Goal: Navigation & Orientation: Find specific page/section

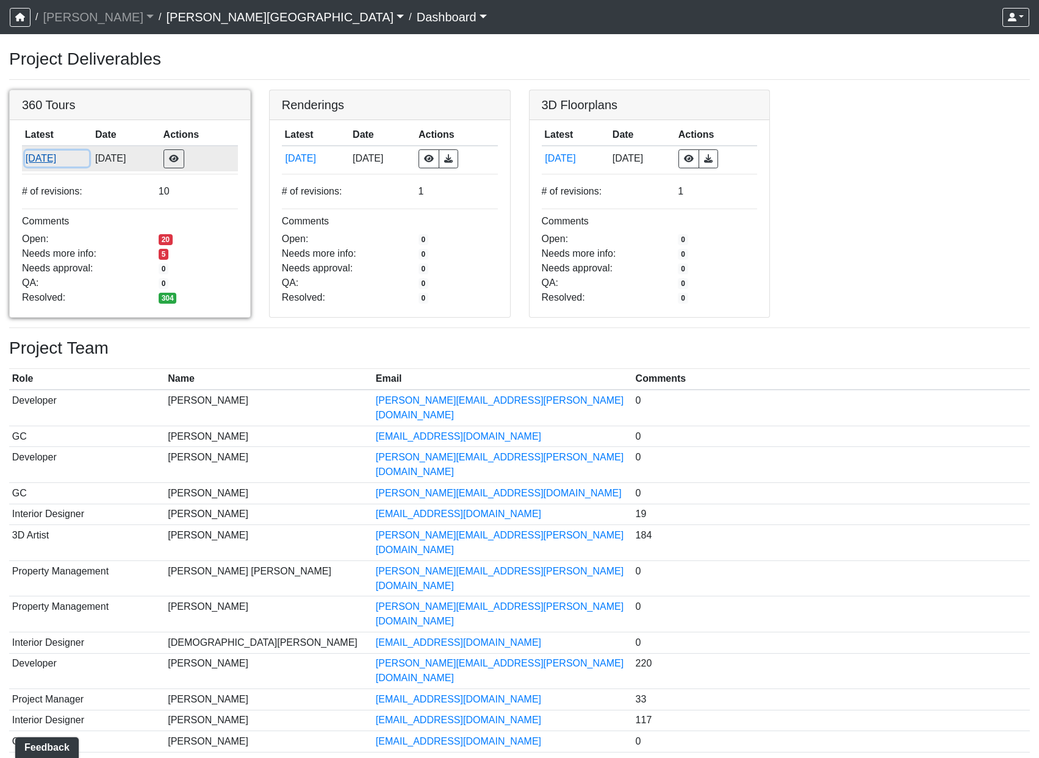
click at [52, 159] on button "[DATE]" at bounding box center [57, 159] width 65 height 16
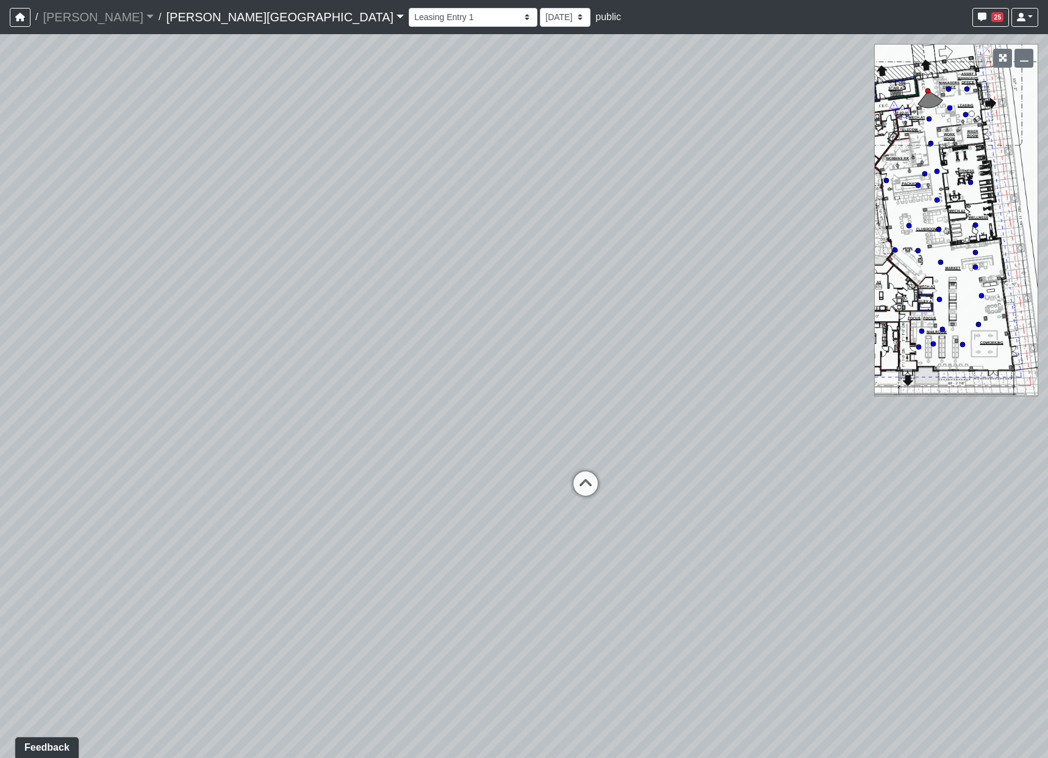
drag, startPoint x: 580, startPoint y: 574, endPoint x: 640, endPoint y: 455, distance: 133.4
click at [639, 452] on div "Loading... Coffee Bar" at bounding box center [524, 396] width 1048 height 724
drag, startPoint x: 547, startPoint y: 484, endPoint x: 614, endPoint y: 476, distance: 68.2
click at [614, 476] on div "Loading... Coffee Bar" at bounding box center [524, 396] width 1048 height 724
drag, startPoint x: 672, startPoint y: 332, endPoint x: 477, endPoint y: 320, distance: 195.6
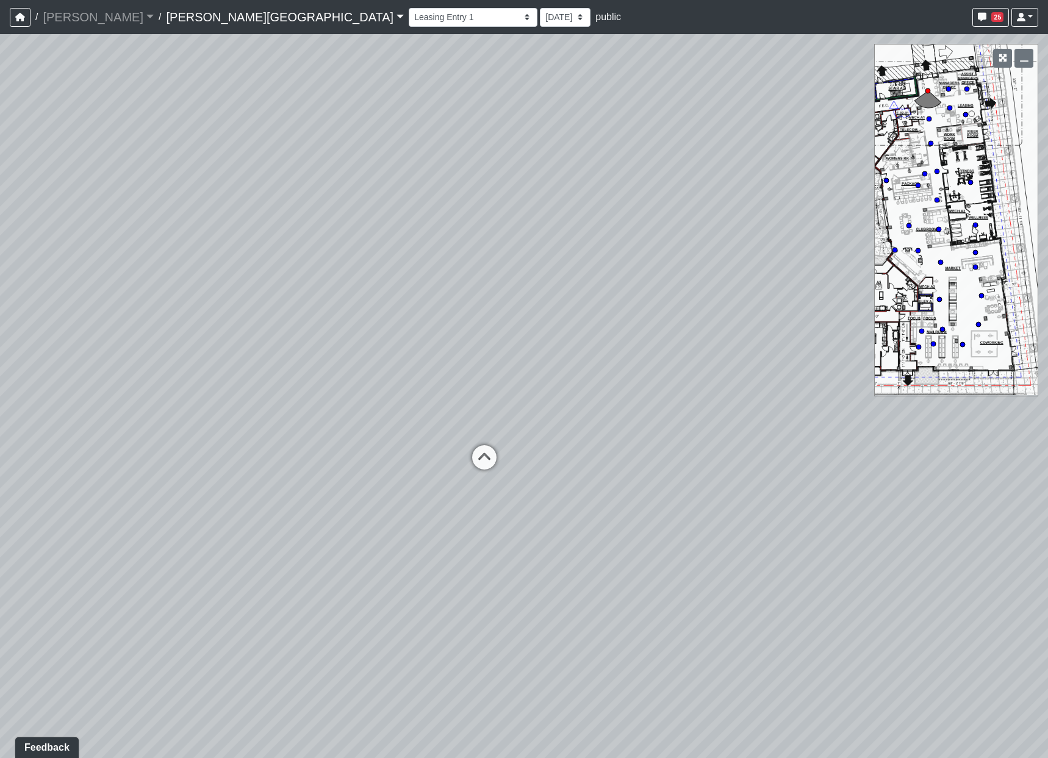
click at [477, 320] on div "Loading... Coffee Bar" at bounding box center [524, 396] width 1048 height 724
click at [480, 459] on icon at bounding box center [484, 463] width 37 height 37
drag, startPoint x: 383, startPoint y: 462, endPoint x: 1284, endPoint y: 445, distance: 901.4
click at [1048, 445] on html "/ [PERSON_NAME] Loading... / [PERSON_NAME][GEOGRAPHIC_DATA] [PERSON_NAME][GEOGR…" at bounding box center [524, 379] width 1048 height 758
drag, startPoint x: 375, startPoint y: 559, endPoint x: 492, endPoint y: 512, distance: 125.7
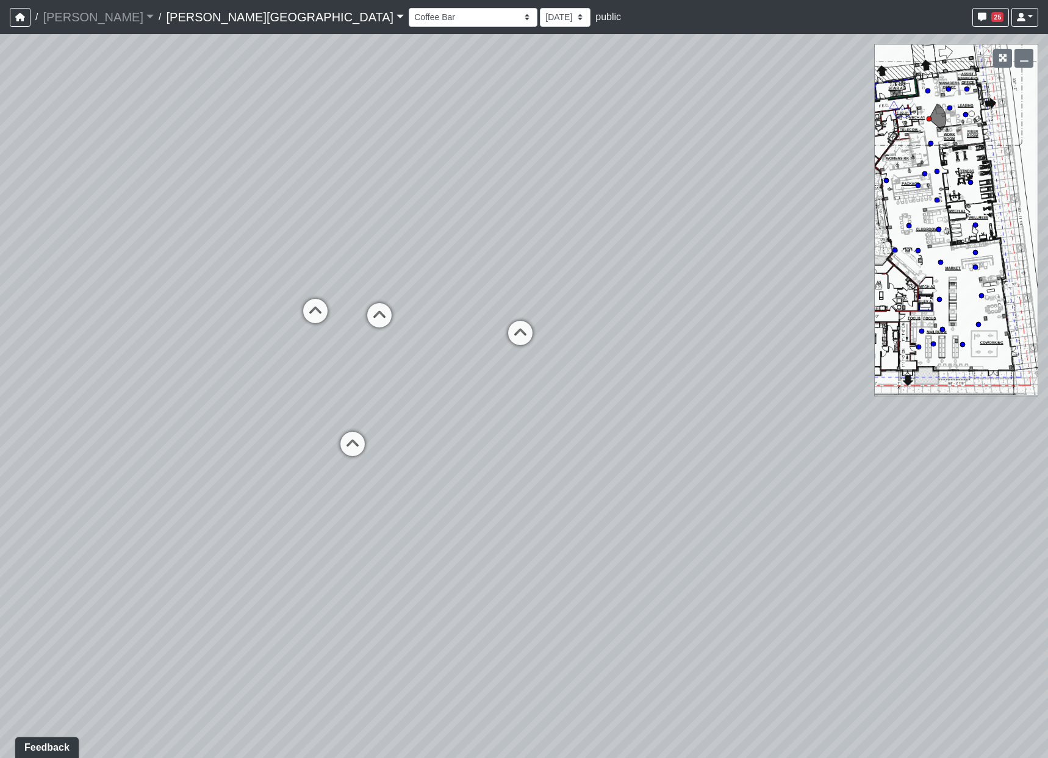
click at [498, 514] on div "Loading... Coffee Bar Loading... [GEOGRAPHIC_DATA] Loading... Leasing Entry 1 L…" at bounding box center [524, 396] width 1048 height 724
drag, startPoint x: 669, startPoint y: 295, endPoint x: 170, endPoint y: 270, distance: 499.7
click at [170, 270] on div "Loading... Coffee Bar Loading... [GEOGRAPHIC_DATA] Loading... Leasing Entry 1 L…" at bounding box center [524, 396] width 1048 height 724
click at [409, 12] on select "Hallway Hospitality Bar Package Room Package Room Entry Pool Courtyard Entry 1 …" at bounding box center [473, 17] width 129 height 19
click at [409, 8] on select "Hallway Hospitality Bar Package Room Package Room Entry Pool Courtyard Entry 1 …" at bounding box center [473, 17] width 129 height 19
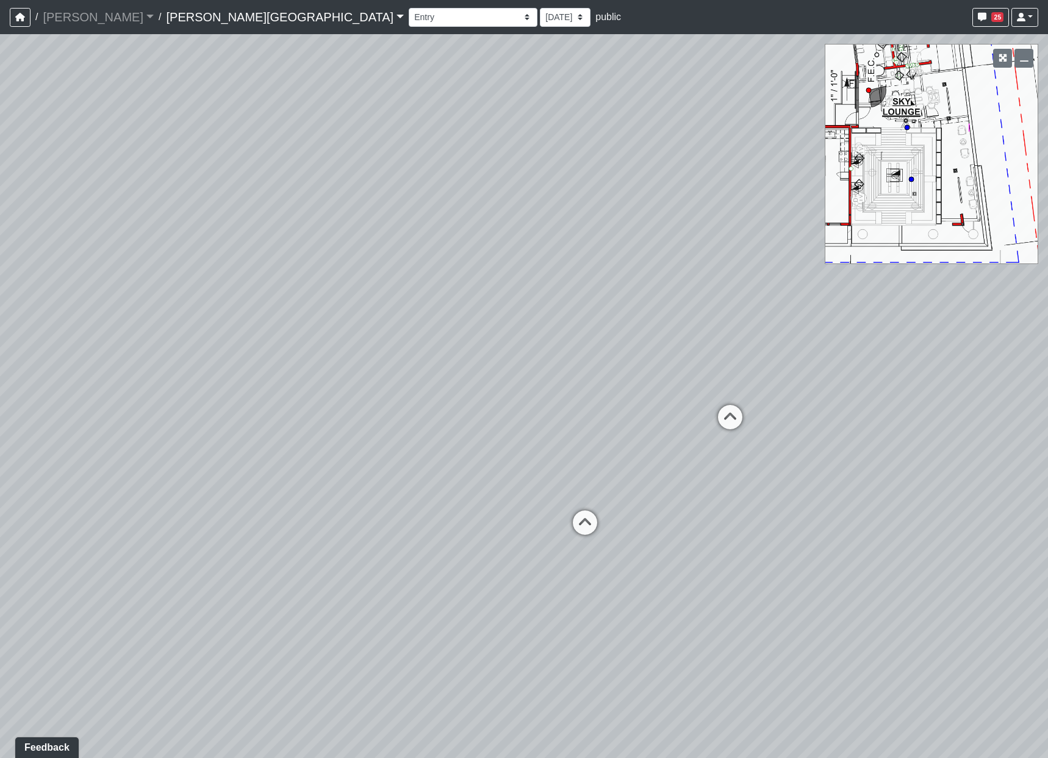
drag, startPoint x: 606, startPoint y: 478, endPoint x: 232, endPoint y: 434, distance: 376.0
click at [232, 434] on div "Loading... Coffee Bar Loading... [GEOGRAPHIC_DATA] Loading... Leasing Entry 1 L…" at bounding box center [524, 396] width 1048 height 724
drag, startPoint x: 745, startPoint y: 525, endPoint x: 248, endPoint y: 486, distance: 498.2
click at [248, 486] on div "Loading... Coffee Bar Loading... [GEOGRAPHIC_DATA] Loading... Leasing Entry 1 L…" at bounding box center [524, 396] width 1048 height 724
drag, startPoint x: 364, startPoint y: 497, endPoint x: 707, endPoint y: 528, distance: 343.8
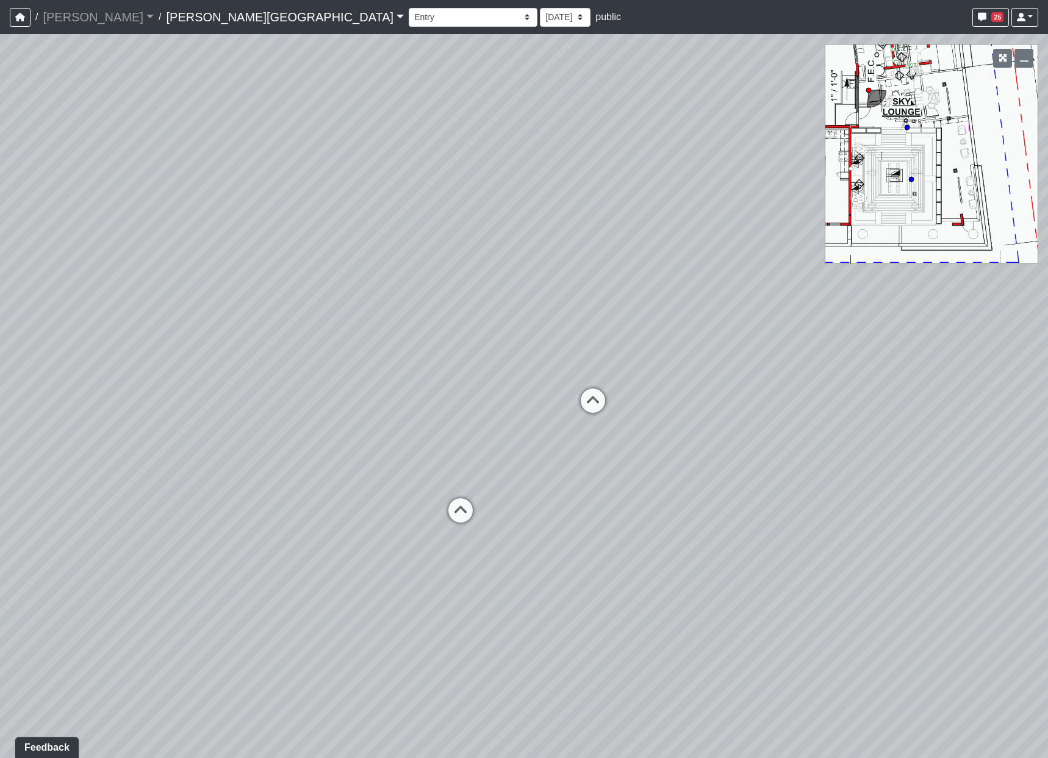
click at [705, 528] on div "Loading... Coffee Bar Loading... [GEOGRAPHIC_DATA] Loading... Leasing Entry 1 L…" at bounding box center [524, 396] width 1048 height 724
click at [499, 506] on icon at bounding box center [490, 518] width 37 height 37
drag, startPoint x: 511, startPoint y: 458, endPoint x: -77, endPoint y: 533, distance: 593.5
click at [0, 533] on html "/ [PERSON_NAME] Loading... / [PERSON_NAME][GEOGRAPHIC_DATA] [PERSON_NAME][GEOGR…" at bounding box center [524, 379] width 1048 height 758
click at [436, 558] on icon at bounding box center [430, 567] width 37 height 37
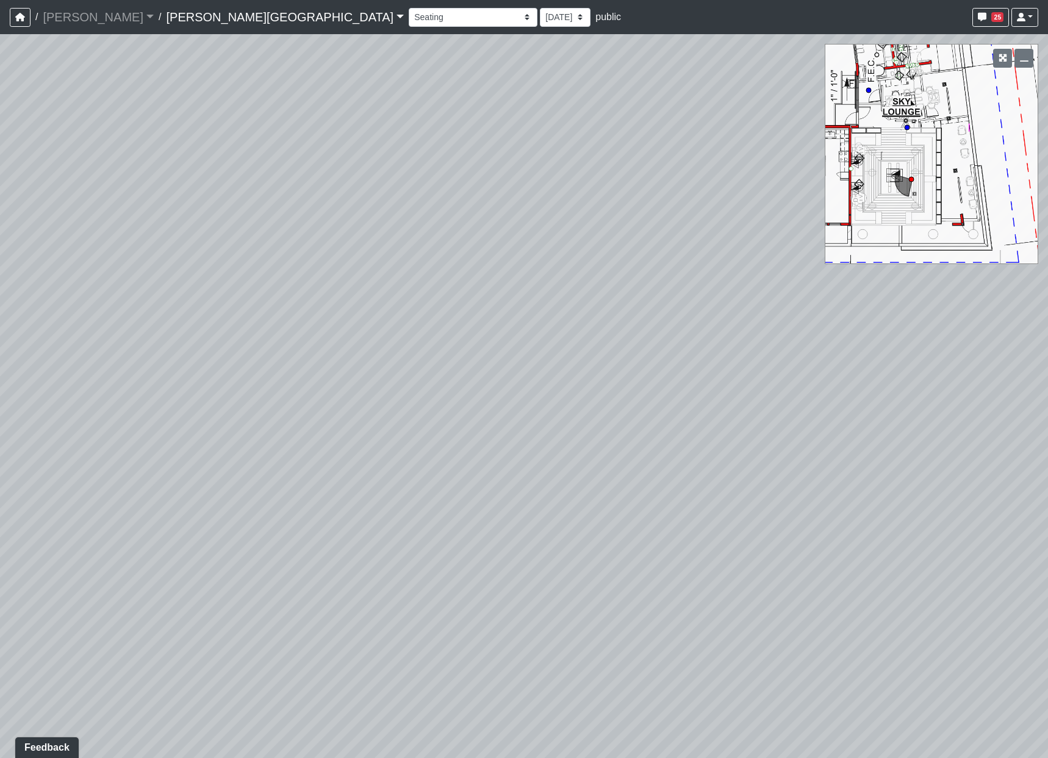
drag, startPoint x: 598, startPoint y: 536, endPoint x: -77, endPoint y: 338, distance: 703.8
click at [0, 338] on html "/ [PERSON_NAME] Loading... / [PERSON_NAME][GEOGRAPHIC_DATA] [PERSON_NAME][GEOGR…" at bounding box center [524, 379] width 1048 height 758
drag, startPoint x: 629, startPoint y: 393, endPoint x: -77, endPoint y: 411, distance: 706.8
click at [0, 411] on html "/ [PERSON_NAME] Loading... / [PERSON_NAME][GEOGRAPHIC_DATA] [PERSON_NAME][GEOGR…" at bounding box center [524, 379] width 1048 height 758
drag, startPoint x: 414, startPoint y: 425, endPoint x: 105, endPoint y: 456, distance: 310.3
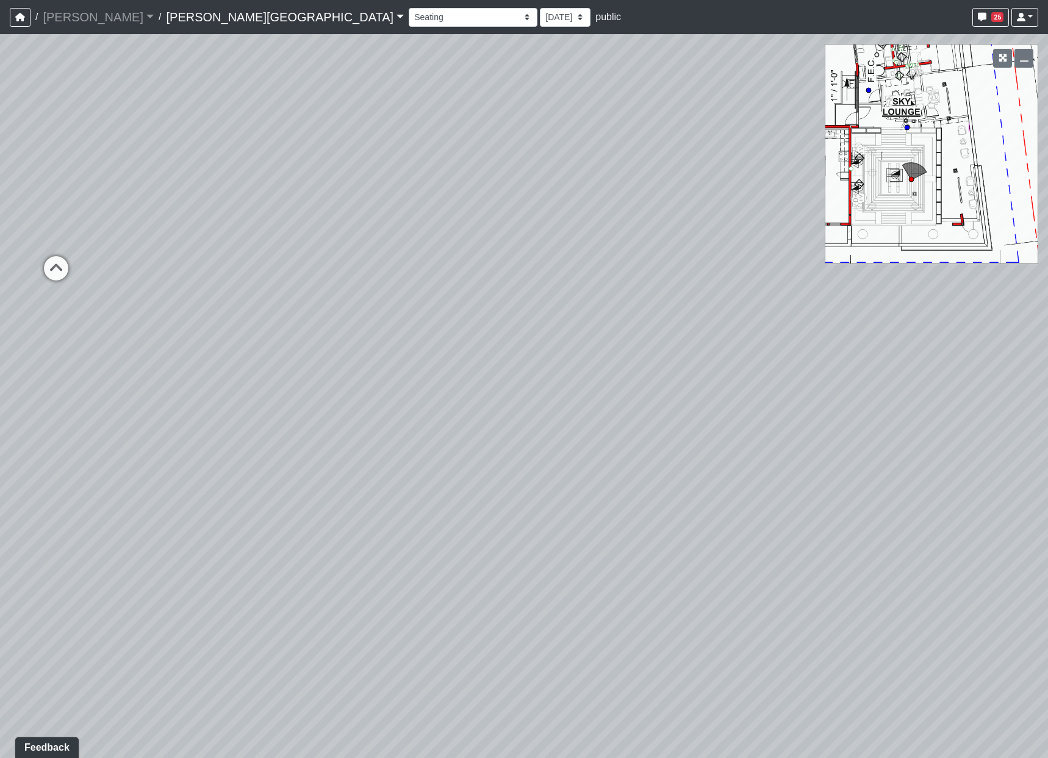
click at [0, 459] on html "/ [PERSON_NAME] Loading... / [PERSON_NAME][GEOGRAPHIC_DATA] [PERSON_NAME][GEOGR…" at bounding box center [524, 379] width 1048 height 758
drag, startPoint x: 594, startPoint y: 390, endPoint x: 159, endPoint y: 400, distance: 435.1
click at [159, 400] on div "Loading... Coffee Bar Loading... [GEOGRAPHIC_DATA] Loading... Leasing Entry 1 L…" at bounding box center [524, 396] width 1048 height 724
drag, startPoint x: 448, startPoint y: 210, endPoint x: 818, endPoint y: 275, distance: 375.5
click at [823, 278] on div "Loading... Coffee Bar Loading... [GEOGRAPHIC_DATA] Loading... Leasing Entry 1 L…" at bounding box center [524, 396] width 1048 height 724
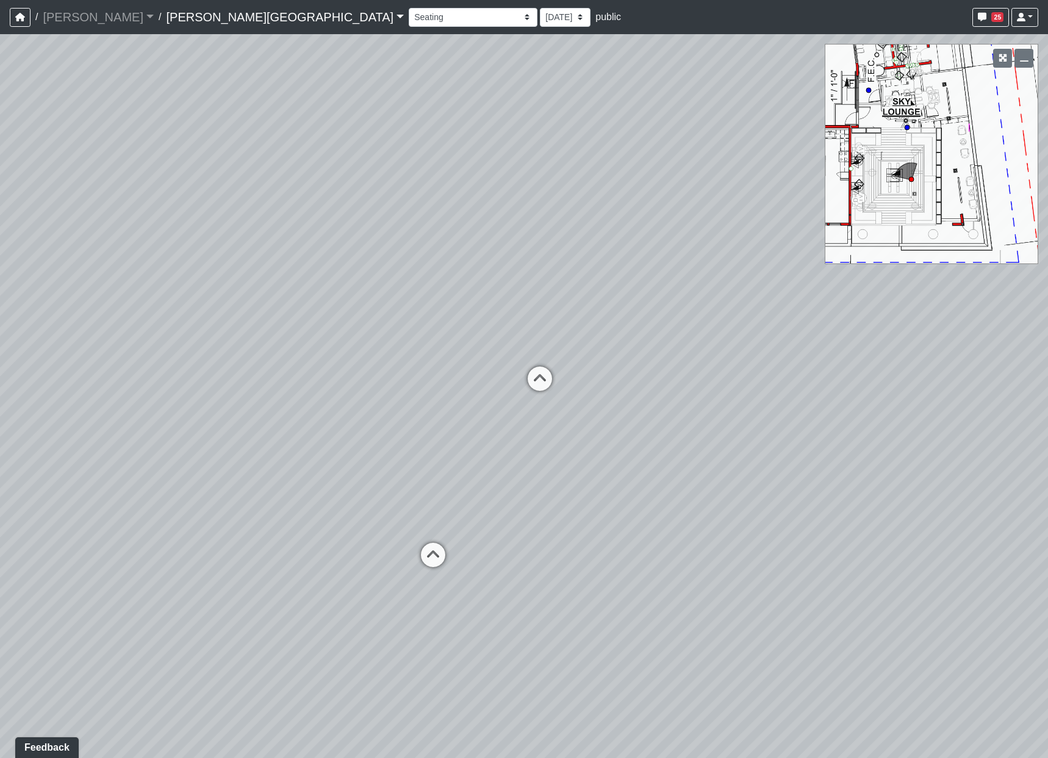
drag, startPoint x: 276, startPoint y: 463, endPoint x: 909, endPoint y: 483, distance: 633.6
click at [909, 483] on div "Loading... Coffee Bar Loading... [GEOGRAPHIC_DATA] Loading... Leasing Entry 1 L…" at bounding box center [524, 396] width 1048 height 724
click at [409, 15] on select "Hallway Hospitality Bar Package Room Package Room Entry Pool Courtyard Entry 1 …" at bounding box center [473, 17] width 129 height 19
click at [409, 8] on select "Hallway Hospitality Bar Package Room Package Room Entry Pool Courtyard Entry 1 …" at bounding box center [473, 17] width 129 height 19
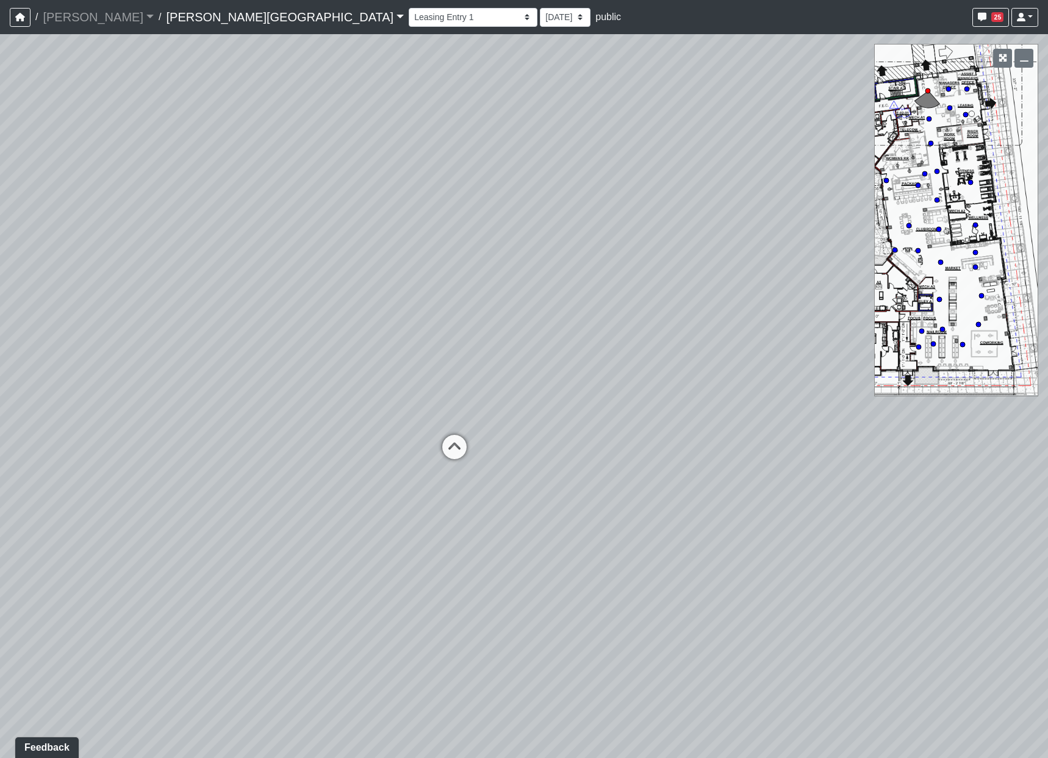
drag, startPoint x: 548, startPoint y: 524, endPoint x: 433, endPoint y: 364, distance: 196.6
click at [432, 363] on div "Loading... Coffee Bar Loading... [GEOGRAPHIC_DATA] Loading... Leasing Entry 1 L…" at bounding box center [524, 396] width 1048 height 724
drag, startPoint x: 284, startPoint y: 475, endPoint x: 1021, endPoint y: 514, distance: 737.5
click at [1035, 522] on div "Loading... Coffee Bar Loading... [GEOGRAPHIC_DATA] Loading... Leasing Entry 1 L…" at bounding box center [524, 396] width 1048 height 724
drag, startPoint x: 407, startPoint y: 474, endPoint x: 668, endPoint y: 321, distance: 302.7
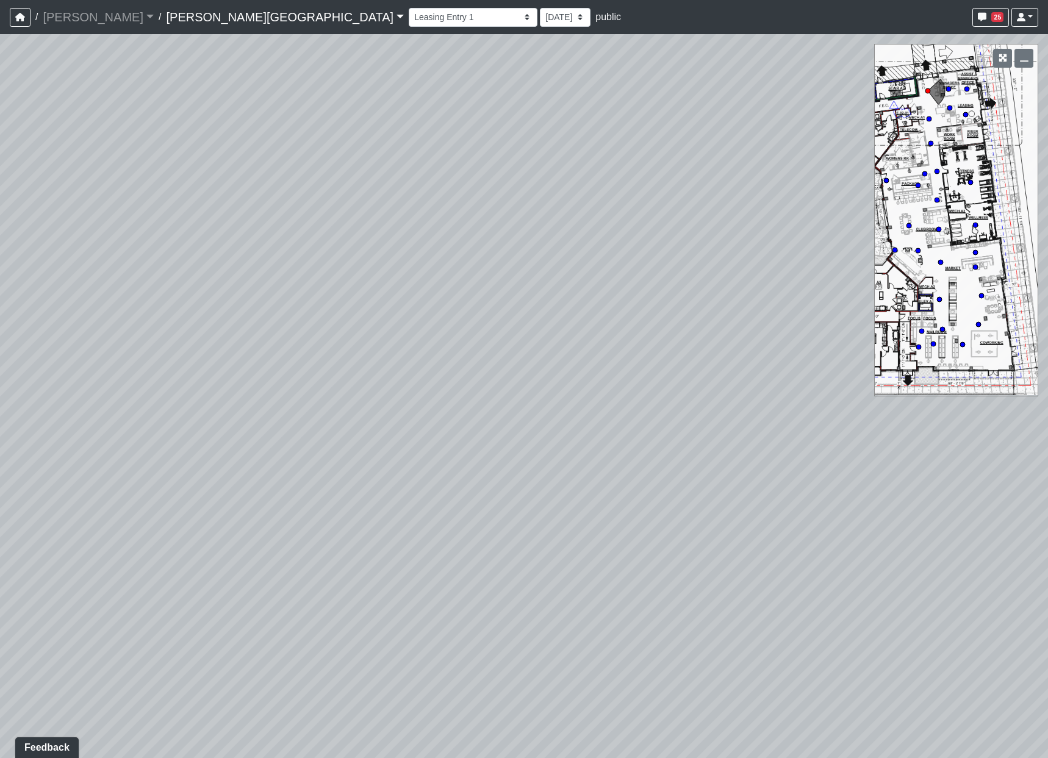
click at [668, 321] on div "Loading... Coffee Bar Loading... [GEOGRAPHIC_DATA] Loading... Leasing Entry 1 L…" at bounding box center [524, 396] width 1048 height 724
drag, startPoint x: 411, startPoint y: 426, endPoint x: 212, endPoint y: 449, distance: 200.8
click at [212, 449] on div "Loading... Coffee Bar Loading... [GEOGRAPHIC_DATA] Loading... Leasing Entry 1 L…" at bounding box center [524, 396] width 1048 height 724
drag, startPoint x: 593, startPoint y: 381, endPoint x: 219, endPoint y: 431, distance: 377.4
click at [219, 431] on div "Loading... Coffee Bar Loading... [GEOGRAPHIC_DATA] Loading... Leasing Entry 1 L…" at bounding box center [524, 396] width 1048 height 724
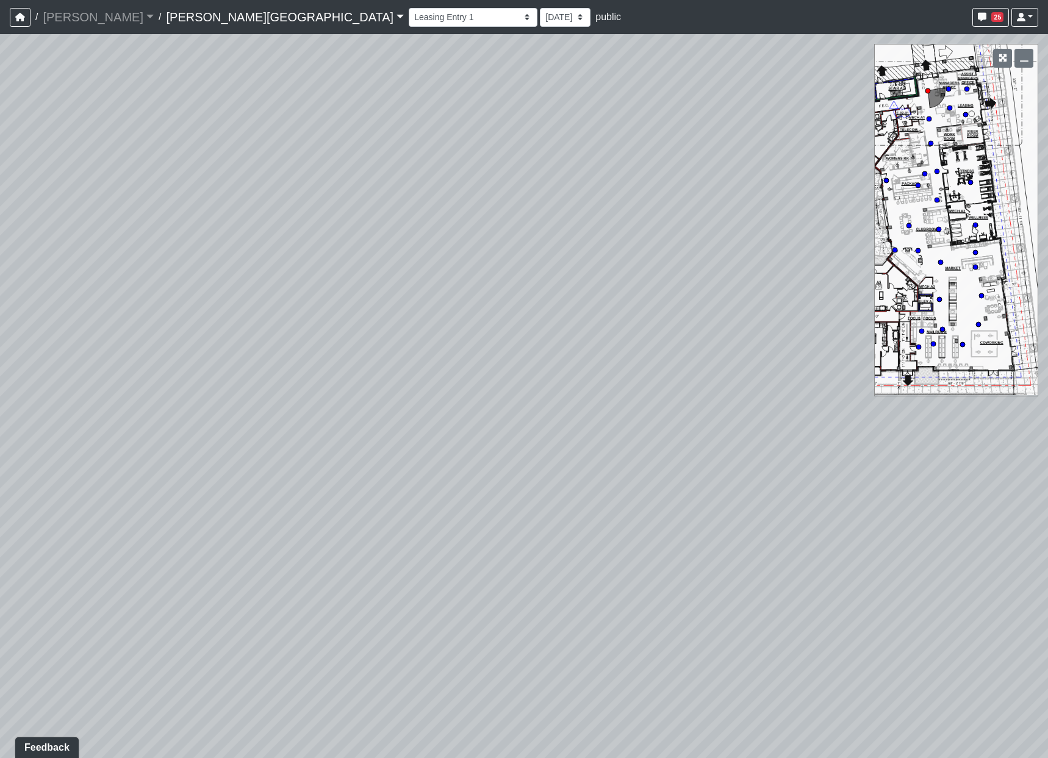
drag, startPoint x: 237, startPoint y: 552, endPoint x: 740, endPoint y: 312, distance: 557.3
click at [740, 313] on div "Loading... Coffee Bar Loading... [GEOGRAPHIC_DATA] Loading... Leasing Entry 1 L…" at bounding box center [524, 396] width 1048 height 724
drag, startPoint x: 655, startPoint y: 323, endPoint x: 320, endPoint y: 462, distance: 362.7
click at [320, 462] on div "Loading... Coffee Bar Loading... [GEOGRAPHIC_DATA] Loading... Leasing Entry 1 L…" at bounding box center [524, 396] width 1048 height 724
drag, startPoint x: 709, startPoint y: 461, endPoint x: 590, endPoint y: 468, distance: 119.2
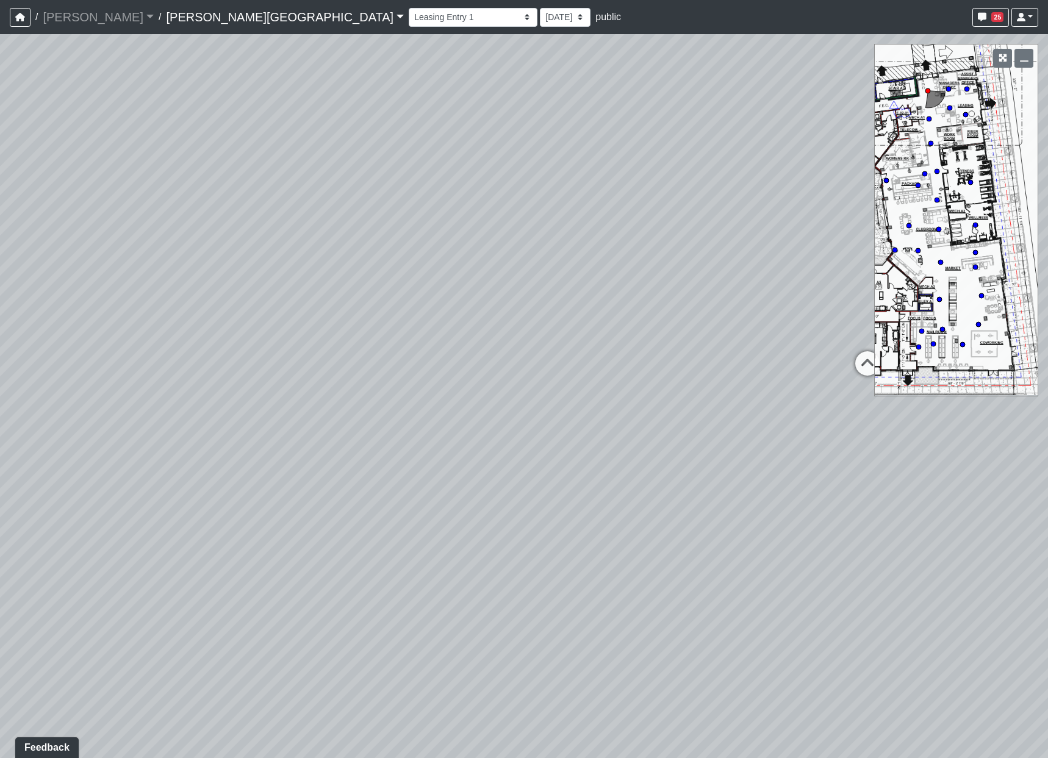
click at [597, 470] on div "Loading... Coffee Bar Loading... [GEOGRAPHIC_DATA] Loading... Leasing Entry 1 L…" at bounding box center [524, 396] width 1048 height 724
drag, startPoint x: 757, startPoint y: 359, endPoint x: 455, endPoint y: 396, distance: 304.8
click at [455, 396] on div "Loading... Coffee Bar Loading... [GEOGRAPHIC_DATA] Loading... Leasing Entry 1 L…" at bounding box center [524, 396] width 1048 height 724
click at [591, 353] on icon at bounding box center [592, 365] width 37 height 37
drag, startPoint x: 369, startPoint y: 339, endPoint x: 1110, endPoint y: 475, distance: 753.0
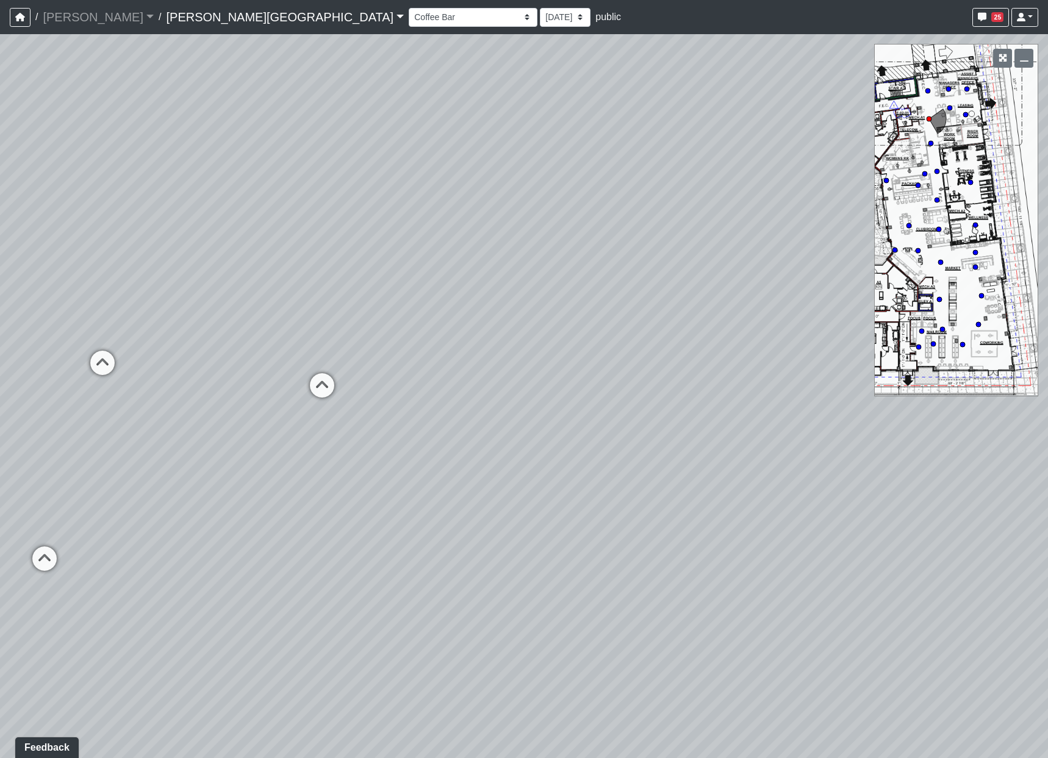
click at [1048, 475] on html "/ [PERSON_NAME] Loading... / [PERSON_NAME][GEOGRAPHIC_DATA] [PERSON_NAME][GEOGR…" at bounding box center [524, 379] width 1048 height 758
drag, startPoint x: 620, startPoint y: 471, endPoint x: 718, endPoint y: 382, distance: 132.2
click at [718, 382] on div "Loading... Coffee Bar Loading... [GEOGRAPHIC_DATA] Loading... Leasing Entry 1 L…" at bounding box center [524, 396] width 1048 height 724
click at [192, 434] on icon at bounding box center [199, 435] width 37 height 37
drag, startPoint x: 589, startPoint y: 479, endPoint x: 185, endPoint y: 512, distance: 405.3
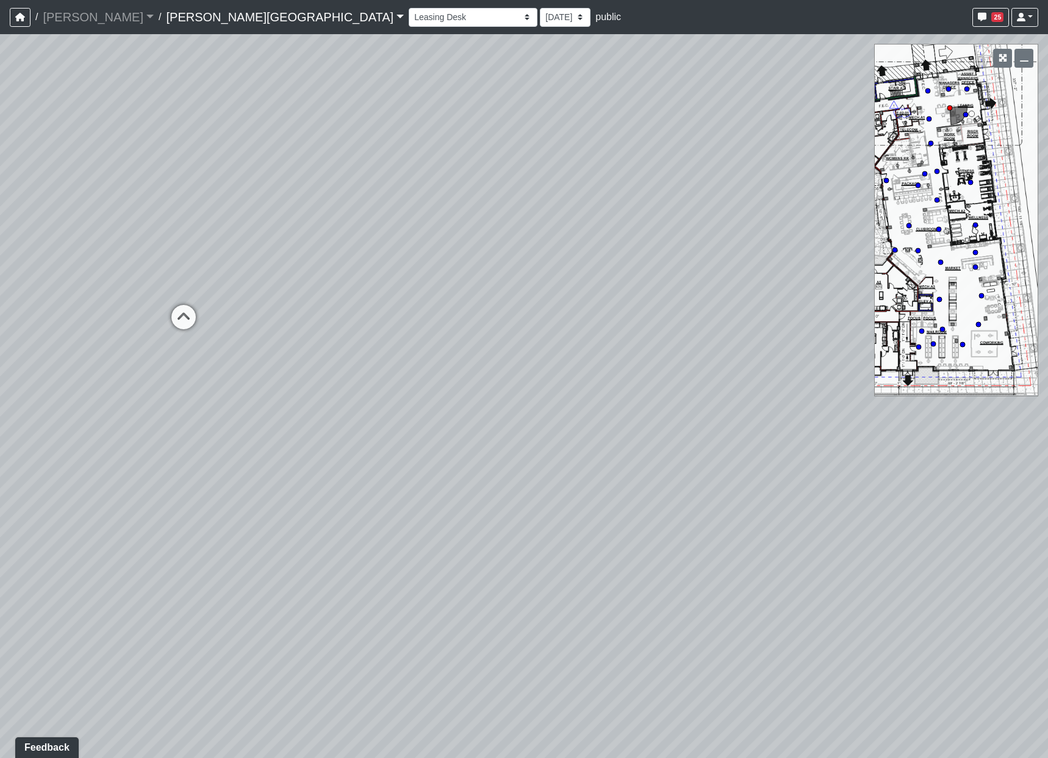
click at [181, 522] on div "Loading... Coffee Bar Loading... [GEOGRAPHIC_DATA] Loading... Leasing Entry 1 L…" at bounding box center [524, 396] width 1048 height 724
drag, startPoint x: 517, startPoint y: 516, endPoint x: 468, endPoint y: 635, distance: 129.2
click at [465, 638] on div "Loading... Coffee Bar Loading... [GEOGRAPHIC_DATA] Loading... Leasing Entry 1 L…" at bounding box center [524, 396] width 1048 height 724
drag, startPoint x: 615, startPoint y: 540, endPoint x: 570, endPoint y: 599, distance: 74.4
click at [569, 597] on div "Loading... Coffee Bar Loading... [GEOGRAPHIC_DATA] Loading... Leasing Entry 1 L…" at bounding box center [524, 396] width 1048 height 724
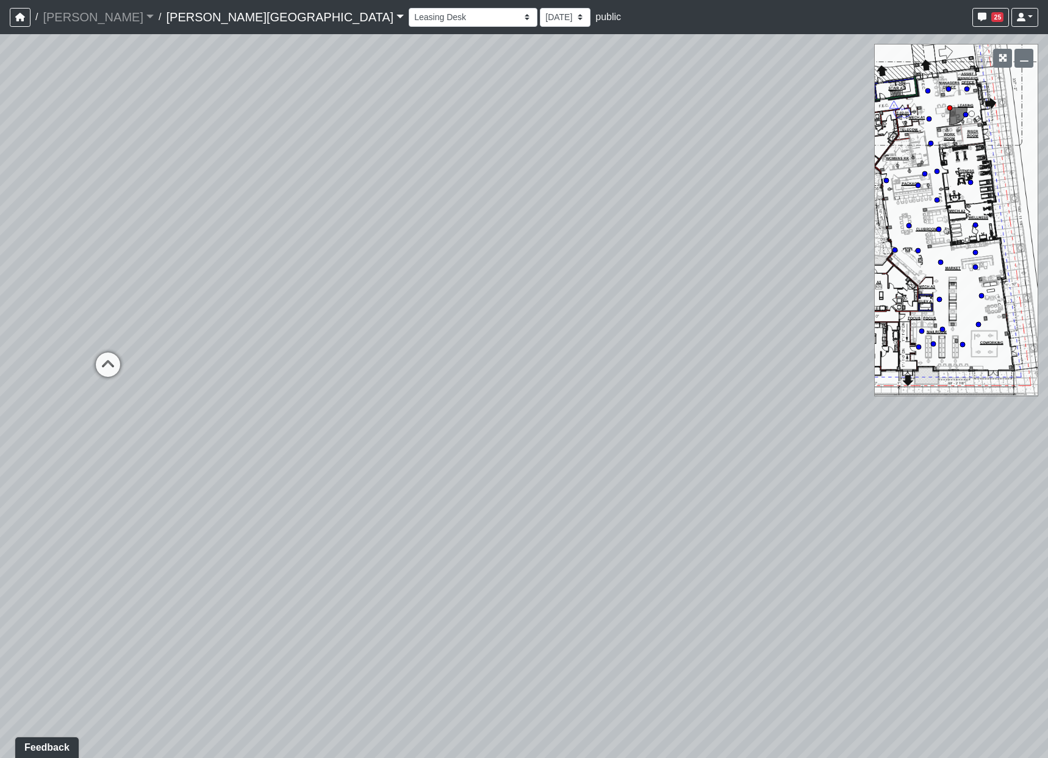
drag, startPoint x: 664, startPoint y: 603, endPoint x: 653, endPoint y: 458, distance: 145.1
click at [653, 458] on div "Loading... Coffee Bar Loading... [GEOGRAPHIC_DATA] Loading... Leasing Entry 1 L…" at bounding box center [524, 396] width 1048 height 724
drag, startPoint x: 684, startPoint y: 571, endPoint x: 1311, endPoint y: 550, distance: 627.0
click at [1048, 550] on html "/ [PERSON_NAME] Loading... / [PERSON_NAME][GEOGRAPHIC_DATA] [PERSON_NAME][GEOGR…" at bounding box center [524, 379] width 1048 height 758
click at [305, 359] on icon at bounding box center [315, 365] width 37 height 37
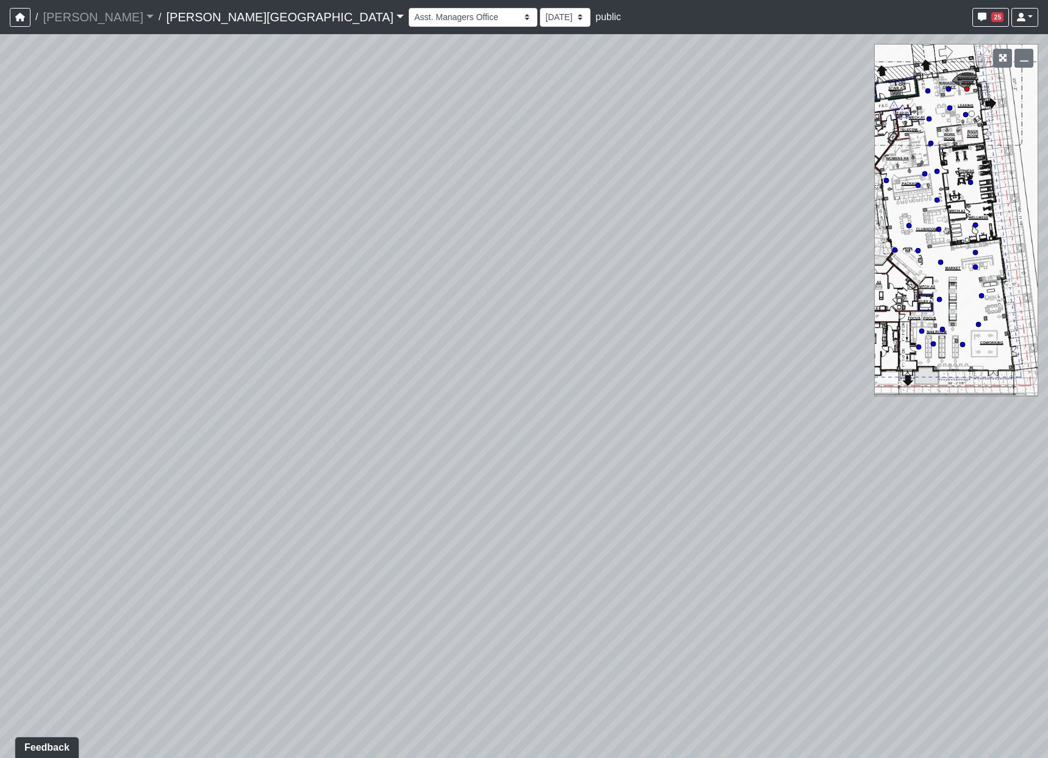
drag, startPoint x: 358, startPoint y: 356, endPoint x: 1299, endPoint y: 402, distance: 942.0
click at [1048, 402] on html "/ [PERSON_NAME] Loading... / [PERSON_NAME][GEOGRAPHIC_DATA] [PERSON_NAME][GEOGR…" at bounding box center [524, 379] width 1048 height 758
drag, startPoint x: 579, startPoint y: 414, endPoint x: 622, endPoint y: 416, distance: 42.7
click at [622, 416] on div "Loading... Coffee Bar Loading... [GEOGRAPHIC_DATA] Loading... Leasing Entry 1 L…" at bounding box center [524, 396] width 1048 height 724
drag, startPoint x: 663, startPoint y: 544, endPoint x: 1381, endPoint y: 506, distance: 719.1
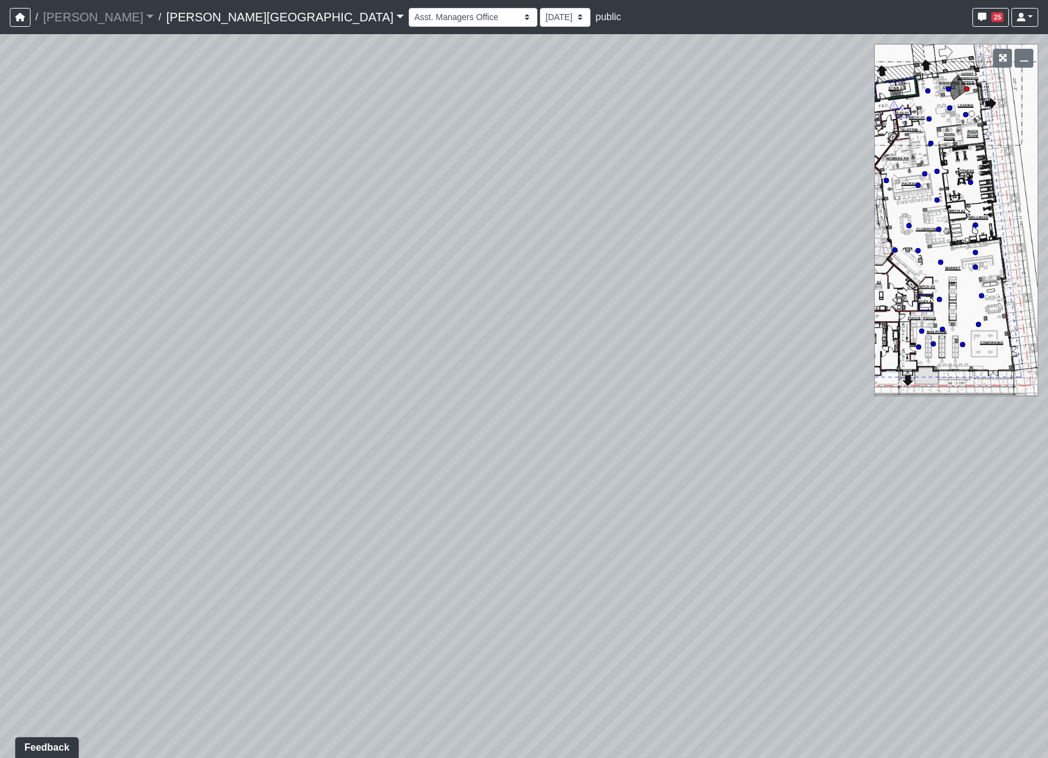
click at [1048, 506] on html "/ [PERSON_NAME] Loading... / [PERSON_NAME][GEOGRAPHIC_DATA] [PERSON_NAME][GEOGR…" at bounding box center [524, 379] width 1048 height 758
drag, startPoint x: 391, startPoint y: 475, endPoint x: 1076, endPoint y: 484, distance: 684.6
click at [1048, 484] on html "/ [PERSON_NAME] Loading... / [PERSON_NAME][GEOGRAPHIC_DATA] [PERSON_NAME][GEOGR…" at bounding box center [524, 379] width 1048 height 758
click at [522, 363] on icon at bounding box center [520, 366] width 37 height 37
drag, startPoint x: 444, startPoint y: 368, endPoint x: 1107, endPoint y: 351, distance: 664.1
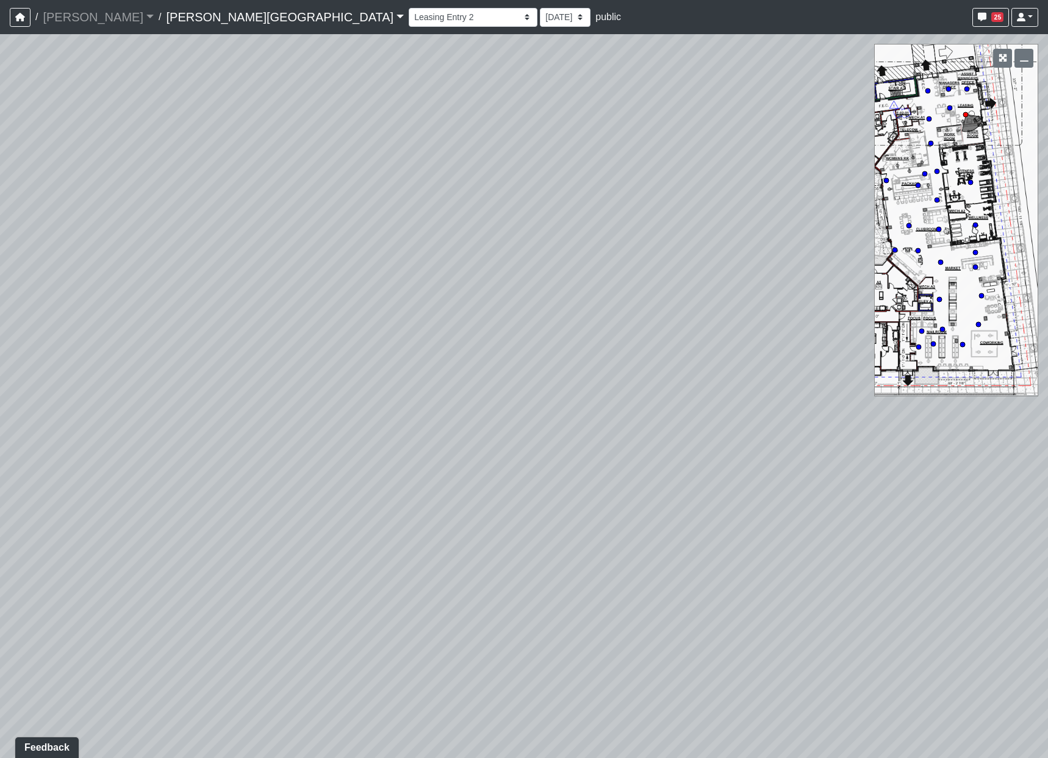
click at [1048, 351] on html "/ [PERSON_NAME] Loading... / [PERSON_NAME][GEOGRAPHIC_DATA] [PERSON_NAME][GEOGR…" at bounding box center [524, 379] width 1048 height 758
drag, startPoint x: 217, startPoint y: 382, endPoint x: 18, endPoint y: 366, distance: 198.9
click at [0, 382] on html "/ [PERSON_NAME] Loading... / [PERSON_NAME][GEOGRAPHIC_DATA] [PERSON_NAME][GEOGR…" at bounding box center [524, 379] width 1048 height 758
click at [939, 171] on icon at bounding box center [937, 171] width 6 height 6
click at [511, 407] on icon at bounding box center [512, 418] width 37 height 37
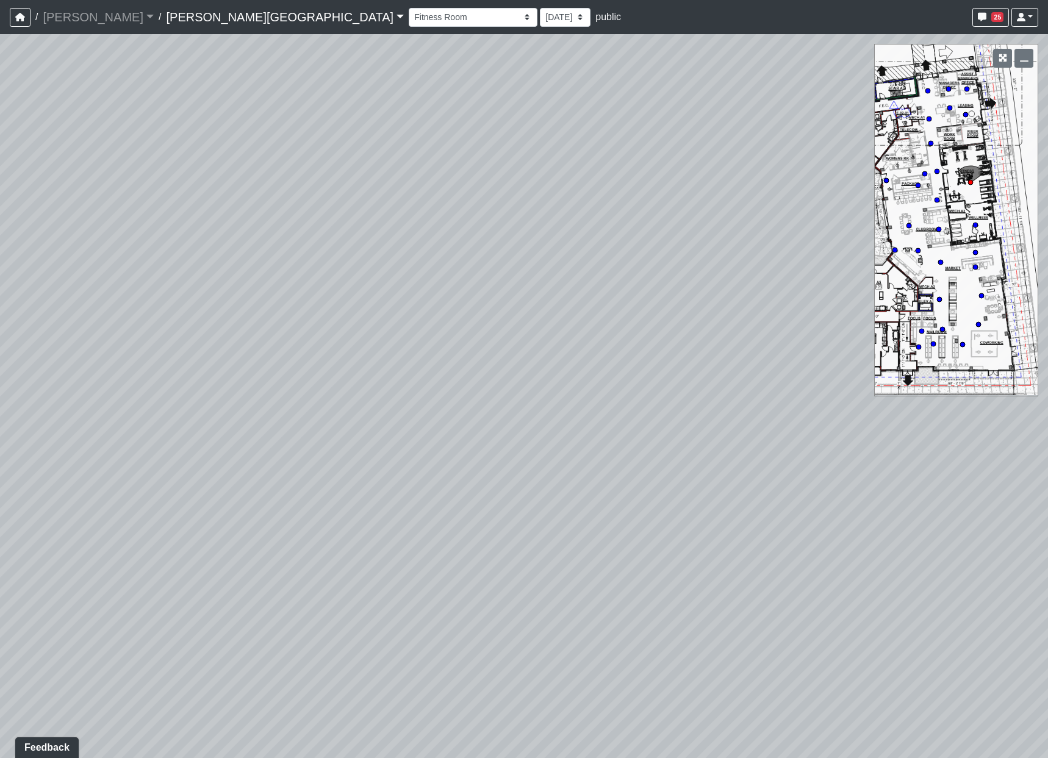
drag, startPoint x: 397, startPoint y: 492, endPoint x: 1251, endPoint y: 360, distance: 864.4
click at [1048, 360] on html "/ [PERSON_NAME] Loading... / [PERSON_NAME][GEOGRAPHIC_DATA] [PERSON_NAME][GEOGR…" at bounding box center [524, 379] width 1048 height 758
drag, startPoint x: 416, startPoint y: 368, endPoint x: 445, endPoint y: 381, distance: 32.2
click at [941, 380] on div "Loading... Coffee Bar Loading... [GEOGRAPHIC_DATA] Loading... Leasing Entry 1 L…" at bounding box center [524, 396] width 1048 height 724
drag, startPoint x: 336, startPoint y: 381, endPoint x: 577, endPoint y: 366, distance: 241.5
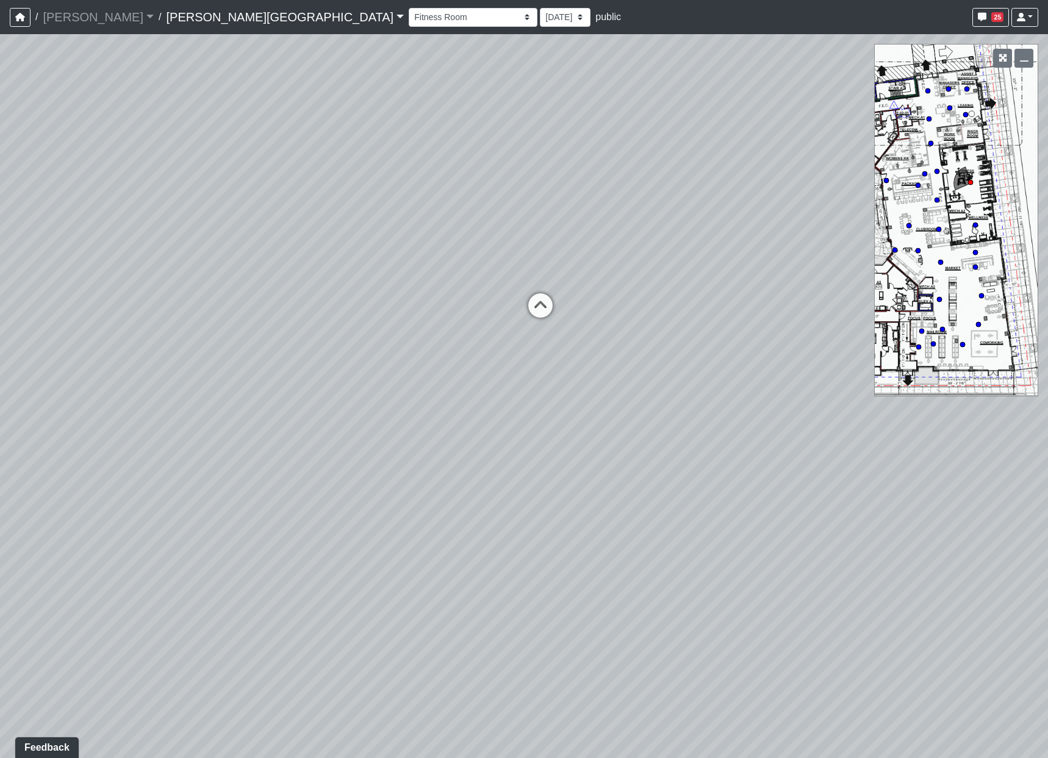
click at [577, 366] on div "Loading... Coffee Bar Loading... [GEOGRAPHIC_DATA] Loading... Leasing Entry 1 L…" at bounding box center [524, 396] width 1048 height 724
drag, startPoint x: 565, startPoint y: 314, endPoint x: 521, endPoint y: 461, distance: 152.9
click at [549, 464] on div "Loading... Coffee Bar Loading... [GEOGRAPHIC_DATA] Loading... Leasing Entry 1 L…" at bounding box center [524, 396] width 1048 height 724
drag, startPoint x: 531, startPoint y: 458, endPoint x: 660, endPoint y: 384, distance: 147.6
click at [649, 469] on div "Loading... Coffee Bar Loading... [GEOGRAPHIC_DATA] Loading... Leasing Entry 1 L…" at bounding box center [524, 396] width 1048 height 724
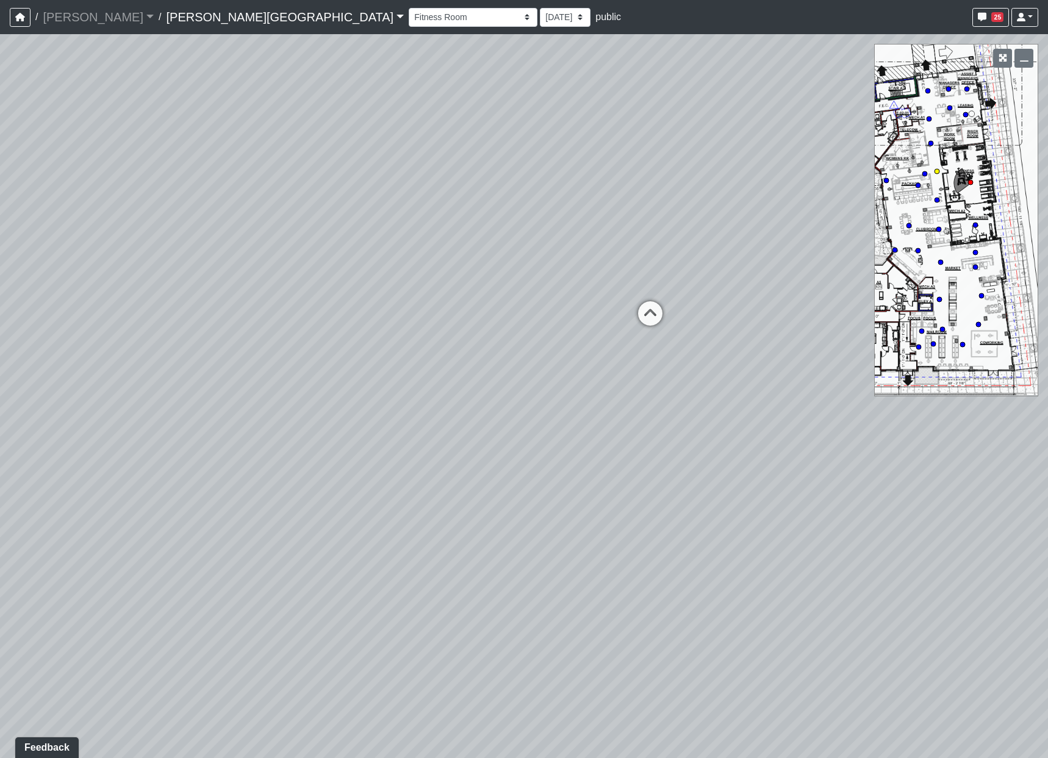
click at [646, 317] on icon at bounding box center [650, 319] width 37 height 37
drag, startPoint x: 335, startPoint y: 469, endPoint x: 449, endPoint y: 412, distance: 127.7
click at [449, 412] on div "Loading... Coffee Bar Loading... [GEOGRAPHIC_DATA] Loading... Leasing Entry 1 L…" at bounding box center [524, 396] width 1048 height 724
drag, startPoint x: 200, startPoint y: 547, endPoint x: 1186, endPoint y: 578, distance: 986.5
click at [1048, 578] on html "/ [PERSON_NAME] Loading... / [PERSON_NAME][GEOGRAPHIC_DATA] [PERSON_NAME][GEOGR…" at bounding box center [524, 379] width 1048 height 758
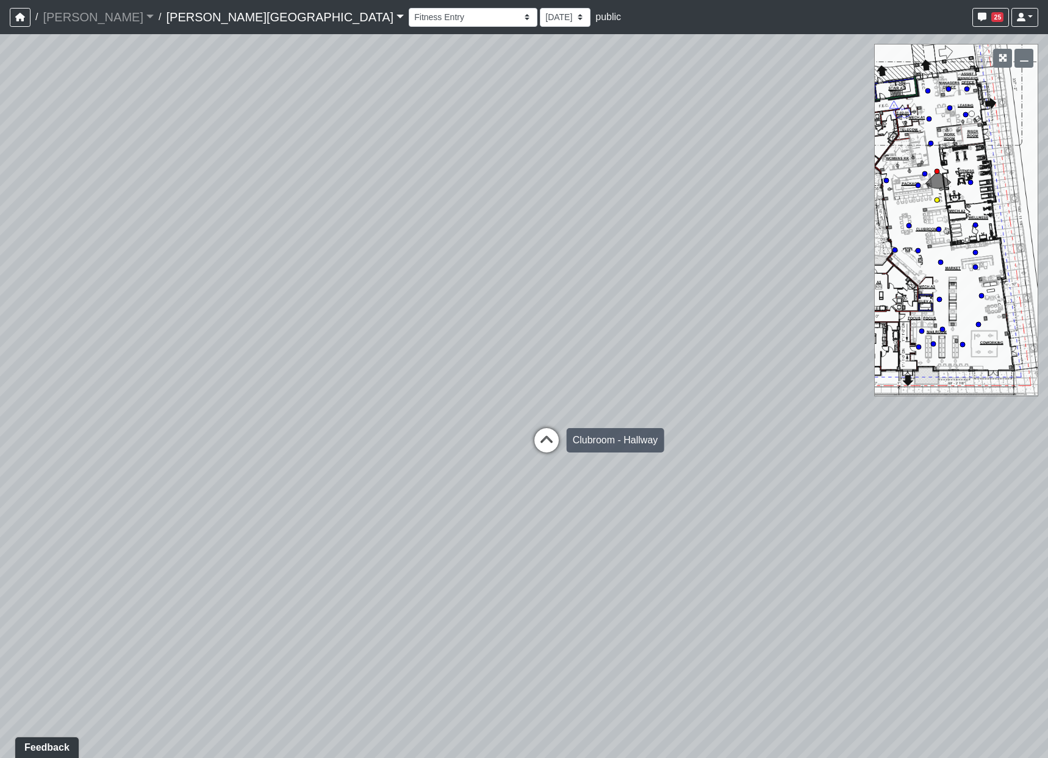
click at [538, 436] on icon at bounding box center [546, 446] width 37 height 37
click at [786, 511] on icon at bounding box center [790, 513] width 37 height 37
drag, startPoint x: 555, startPoint y: 406, endPoint x: 554, endPoint y: 487, distance: 81.2
click at [554, 487] on div "Loading... Coffee Bar Loading... [GEOGRAPHIC_DATA] Loading... Leasing Entry 1 L…" at bounding box center [524, 396] width 1048 height 724
drag, startPoint x: 582, startPoint y: 426, endPoint x: 651, endPoint y: 452, distance: 73.8
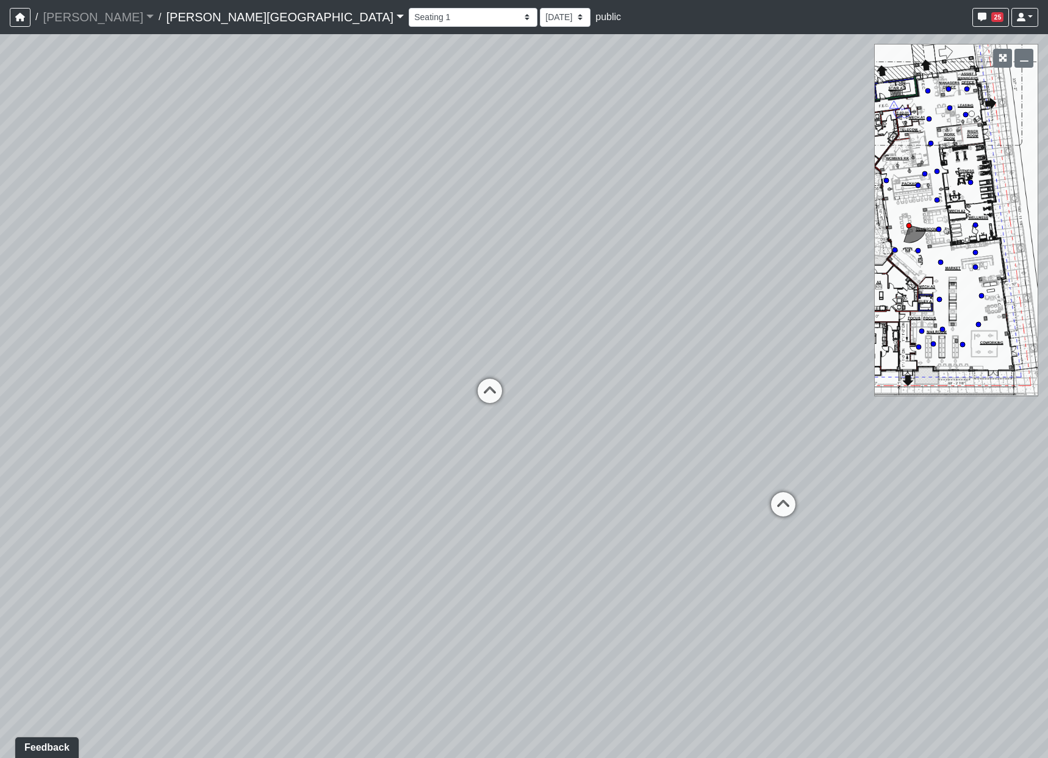
click at [974, 449] on div "Loading... Coffee Bar Loading... [GEOGRAPHIC_DATA] Loading... Leasing Entry 1 L…" at bounding box center [524, 396] width 1048 height 724
drag, startPoint x: 494, startPoint y: 420, endPoint x: 921, endPoint y: 403, distance: 428.1
click at [1038, 401] on div "Loading... Coffee Bar Loading... [GEOGRAPHIC_DATA] Loading... Leasing Entry 1 L…" at bounding box center [524, 396] width 1048 height 724
drag, startPoint x: 293, startPoint y: 411, endPoint x: 1066, endPoint y: 439, distance: 773.6
click at [1048, 439] on html "/ [PERSON_NAME] Loading... / [PERSON_NAME][GEOGRAPHIC_DATA] [PERSON_NAME][GEOGR…" at bounding box center [524, 379] width 1048 height 758
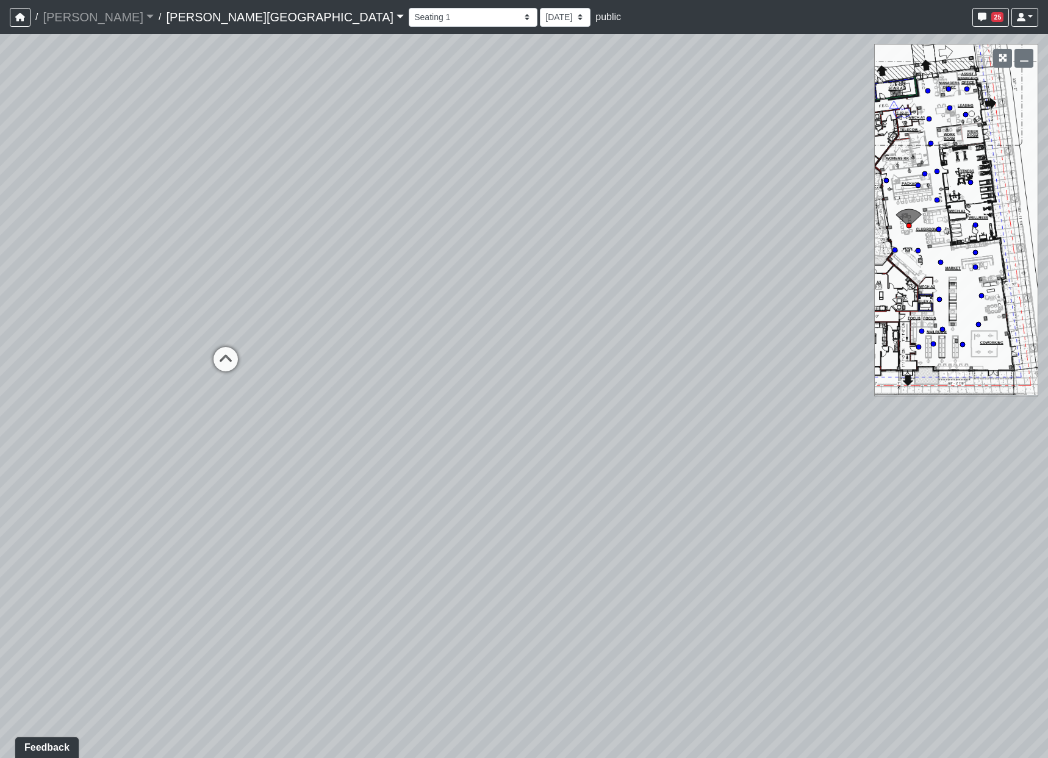
drag, startPoint x: 395, startPoint y: 462, endPoint x: 361, endPoint y: 482, distance: 39.1
click at [371, 492] on div "Loading... Coffee Bar Loading... [GEOGRAPHIC_DATA] Loading... Leasing Entry 1 L…" at bounding box center [524, 396] width 1048 height 724
drag, startPoint x: 253, startPoint y: 364, endPoint x: -77, endPoint y: 336, distance: 331.8
click at [0, 336] on html "/ [PERSON_NAME] Loading... / [PERSON_NAME][GEOGRAPHIC_DATA] [PERSON_NAME][GEOGR…" at bounding box center [524, 379] width 1048 height 758
click at [927, 90] on circle at bounding box center [928, 90] width 5 height 5
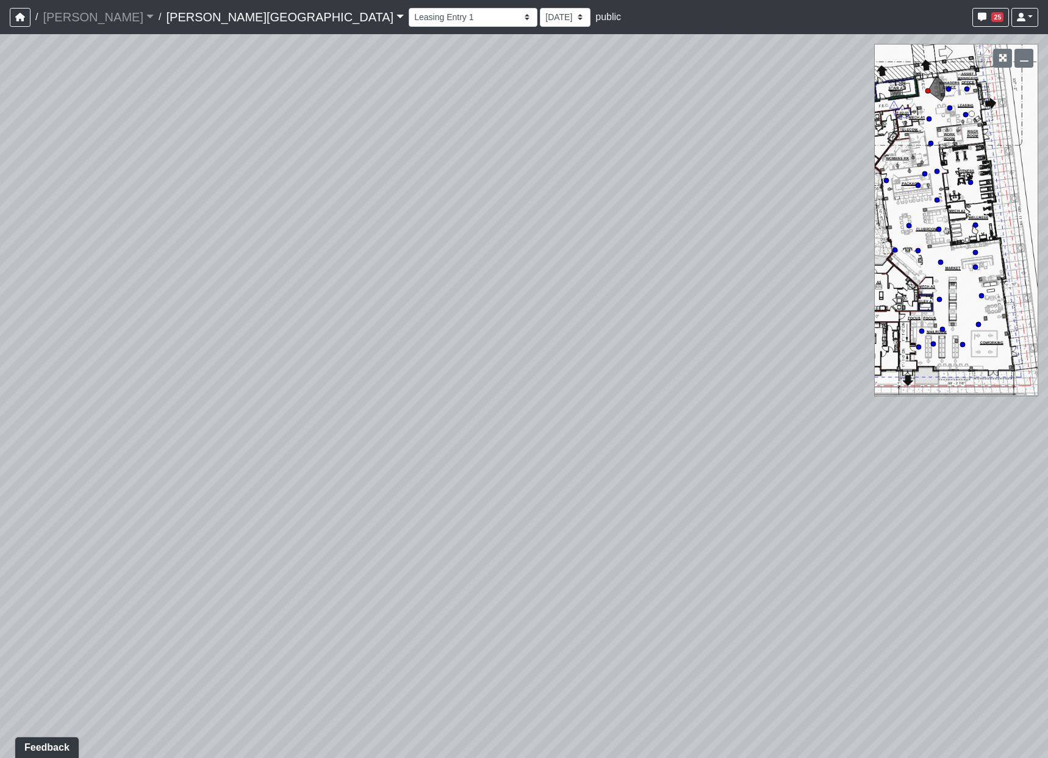
drag, startPoint x: 374, startPoint y: 475, endPoint x: 1427, endPoint y: 489, distance: 1052.6
click at [1048, 489] on html "/ [PERSON_NAME] Loading... / [PERSON_NAME][GEOGRAPHIC_DATA] [PERSON_NAME][GEOGR…" at bounding box center [524, 379] width 1048 height 758
drag, startPoint x: 221, startPoint y: 503, endPoint x: 1456, endPoint y: 184, distance: 1276.1
click at [1048, 184] on html "/ [PERSON_NAME] Loading... / [PERSON_NAME][GEOGRAPHIC_DATA] [PERSON_NAME][GEOGR…" at bounding box center [524, 379] width 1048 height 758
drag, startPoint x: 216, startPoint y: 284, endPoint x: 1393, endPoint y: 245, distance: 1177.6
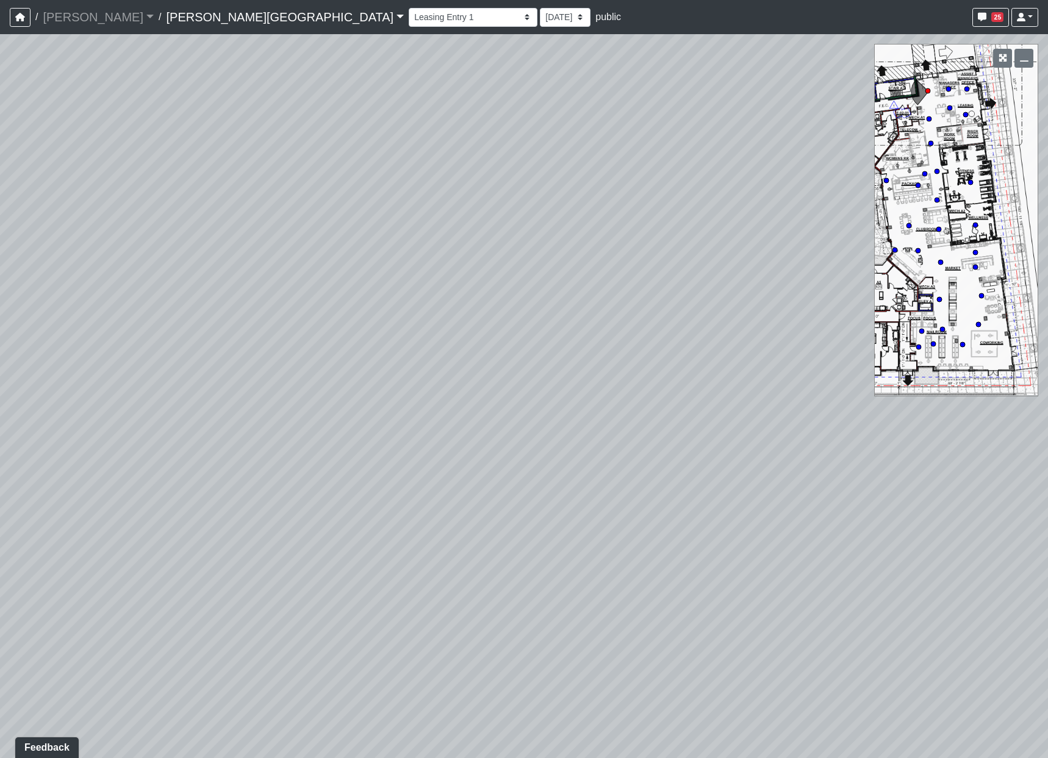
click at [1048, 245] on html "/ [PERSON_NAME] Loading... / [PERSON_NAME][GEOGRAPHIC_DATA] [PERSON_NAME][GEOGR…" at bounding box center [524, 379] width 1048 height 758
drag, startPoint x: 106, startPoint y: 409, endPoint x: 313, endPoint y: 340, distance: 217.8
click at [313, 340] on div "Loading... Coffee Bar Loading... [GEOGRAPHIC_DATA] Loading... Leasing Entry 1 L…" at bounding box center [524, 396] width 1048 height 724
drag, startPoint x: 419, startPoint y: 247, endPoint x: 368, endPoint y: 282, distance: 61.8
click at [368, 282] on div "Loading... Coffee Bar Loading... [GEOGRAPHIC_DATA] Loading... Leasing Entry 1 L…" at bounding box center [524, 396] width 1048 height 724
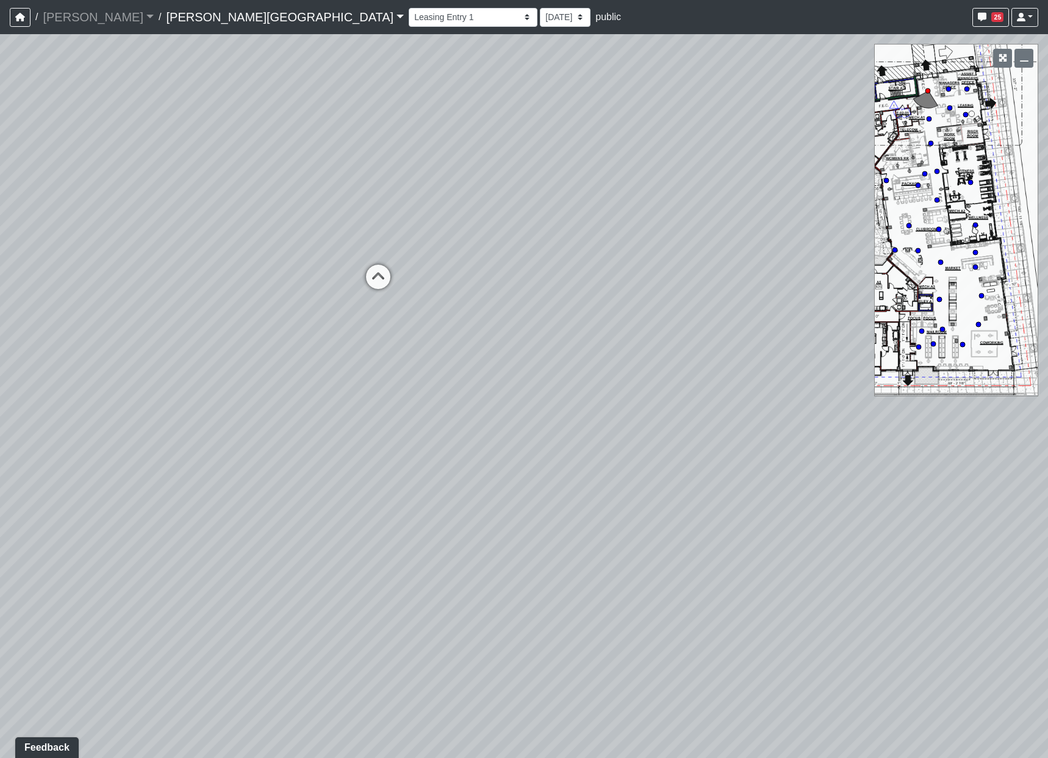
drag, startPoint x: 249, startPoint y: 359, endPoint x: 202, endPoint y: 337, distance: 51.6
click at [202, 337] on div "Loading... Coffee Bar Loading... [GEOGRAPHIC_DATA] Loading... Leasing Entry 1 L…" at bounding box center [524, 396] width 1048 height 724
drag, startPoint x: 331, startPoint y: 313, endPoint x: 363, endPoint y: 249, distance: 71.5
click at [363, 249] on div "Loading... Coffee Bar Loading... [GEOGRAPHIC_DATA] Loading... Leasing Entry 1 L…" at bounding box center [524, 396] width 1048 height 724
drag, startPoint x: 264, startPoint y: 352, endPoint x: 317, endPoint y: 394, distance: 67.8
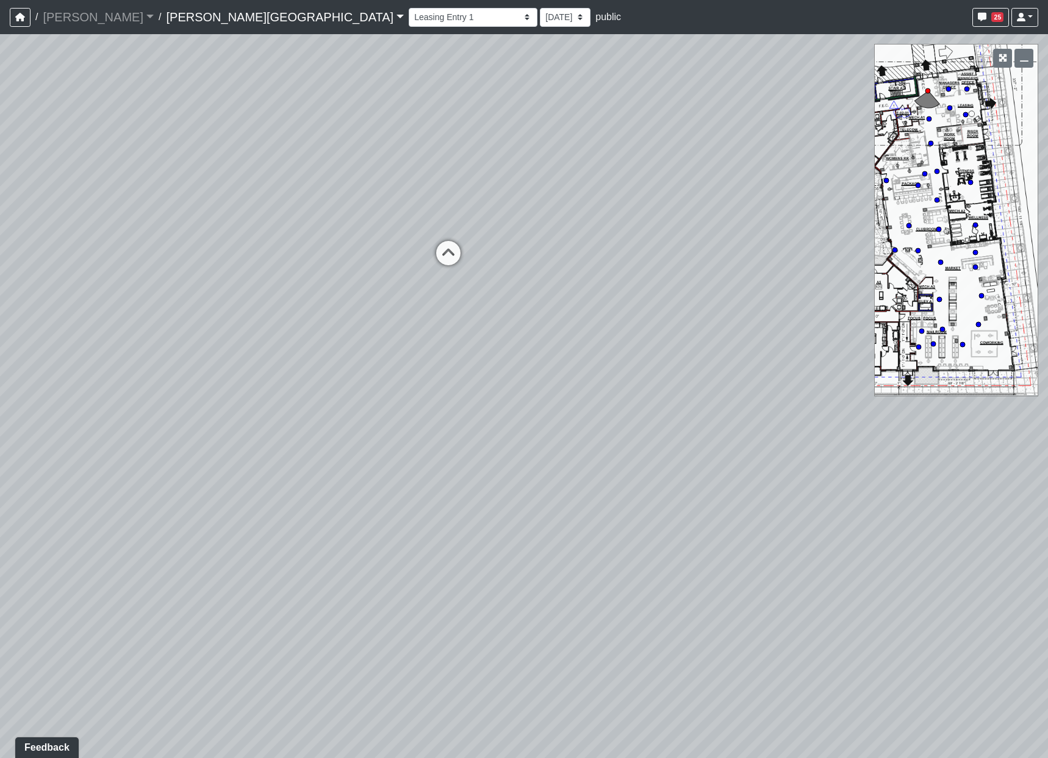
click at [317, 394] on div "Loading... Coffee Bar Loading... [GEOGRAPHIC_DATA] Loading... Leasing Entry 1 L…" at bounding box center [524, 396] width 1048 height 724
drag, startPoint x: 520, startPoint y: 370, endPoint x: 533, endPoint y: 506, distance: 136.7
click at [533, 506] on div "Loading... Coffee Bar Loading... [GEOGRAPHIC_DATA] Loading... Leasing Entry 1 L…" at bounding box center [524, 396] width 1048 height 724
drag, startPoint x: 285, startPoint y: 318, endPoint x: 328, endPoint y: 322, distance: 43.5
click at [328, 322] on div "Loading... Coffee Bar Loading... [GEOGRAPHIC_DATA] Loading... Leasing Entry 1 L…" at bounding box center [524, 396] width 1048 height 724
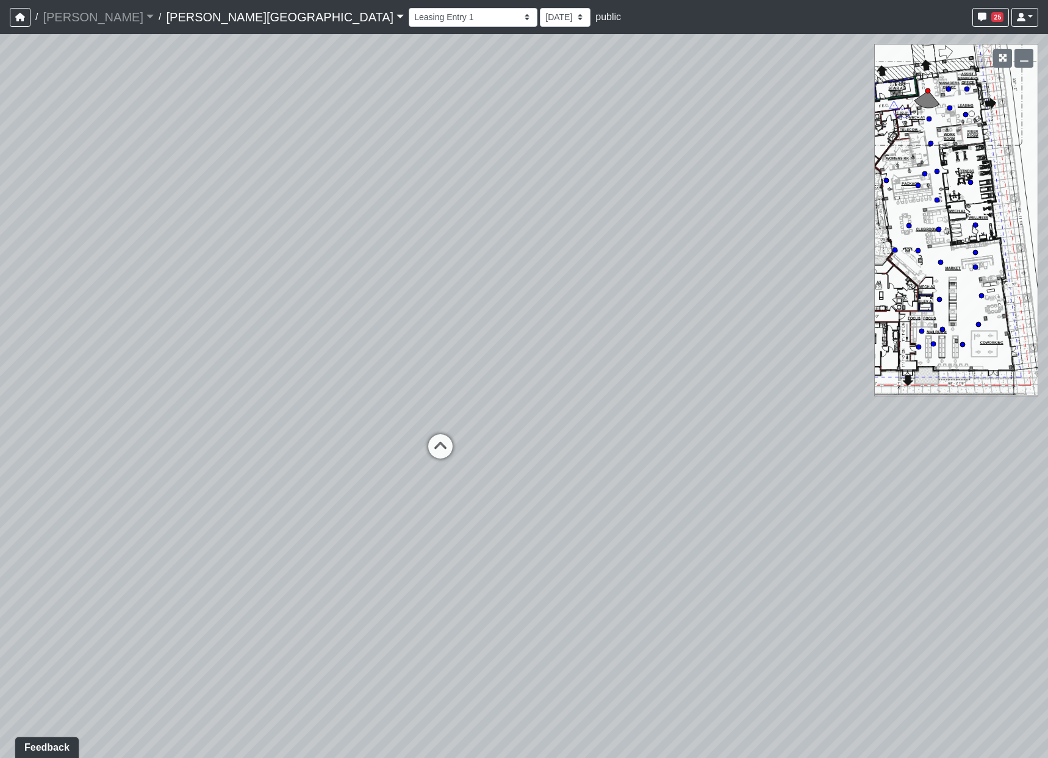
drag, startPoint x: 606, startPoint y: 367, endPoint x: 529, endPoint y: 469, distance: 127.2
click at [530, 469] on div "Loading... Coffee Bar Loading... [GEOGRAPHIC_DATA] Loading... Leasing Entry 1 L…" at bounding box center [524, 396] width 1048 height 724
drag, startPoint x: 350, startPoint y: 672, endPoint x: 359, endPoint y: 645, distance: 28.9
click at [359, 645] on div "Loading... Coffee Bar Loading... [GEOGRAPHIC_DATA] Loading... Leasing Entry 1 L…" at bounding box center [524, 396] width 1048 height 724
drag, startPoint x: 351, startPoint y: 442, endPoint x: 907, endPoint y: 633, distance: 587.9
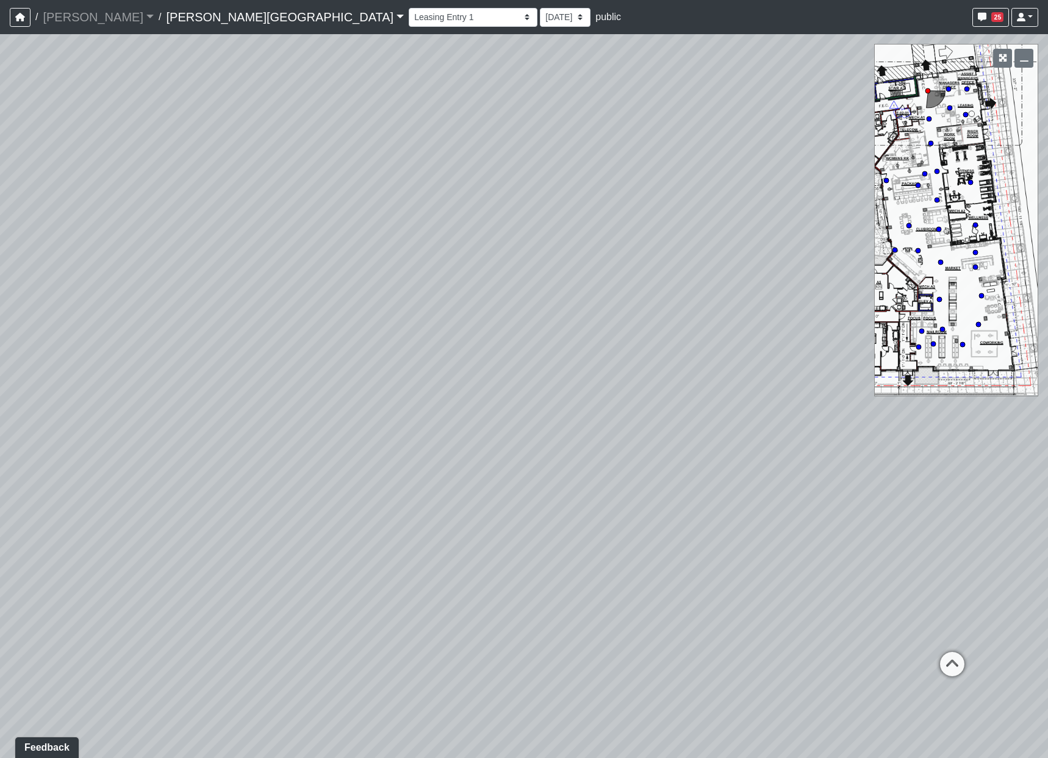
click at [907, 633] on div "Loading... Coffee Bar Loading... [GEOGRAPHIC_DATA] Loading... Leasing Entry 1 L…" at bounding box center [524, 396] width 1048 height 724
drag, startPoint x: 724, startPoint y: 382, endPoint x: 240, endPoint y: 56, distance: 583.2
click at [243, 57] on div "Loading... Coffee Bar Loading... [GEOGRAPHIC_DATA] Loading... Leasing Entry 1 L…" at bounding box center [524, 396] width 1048 height 724
drag, startPoint x: 486, startPoint y: 491, endPoint x: 377, endPoint y: 174, distance: 335.0
click at [377, 174] on div "Loading... Coffee Bar Loading... [GEOGRAPHIC_DATA] Loading... Leasing Entry 1 L…" at bounding box center [524, 396] width 1048 height 724
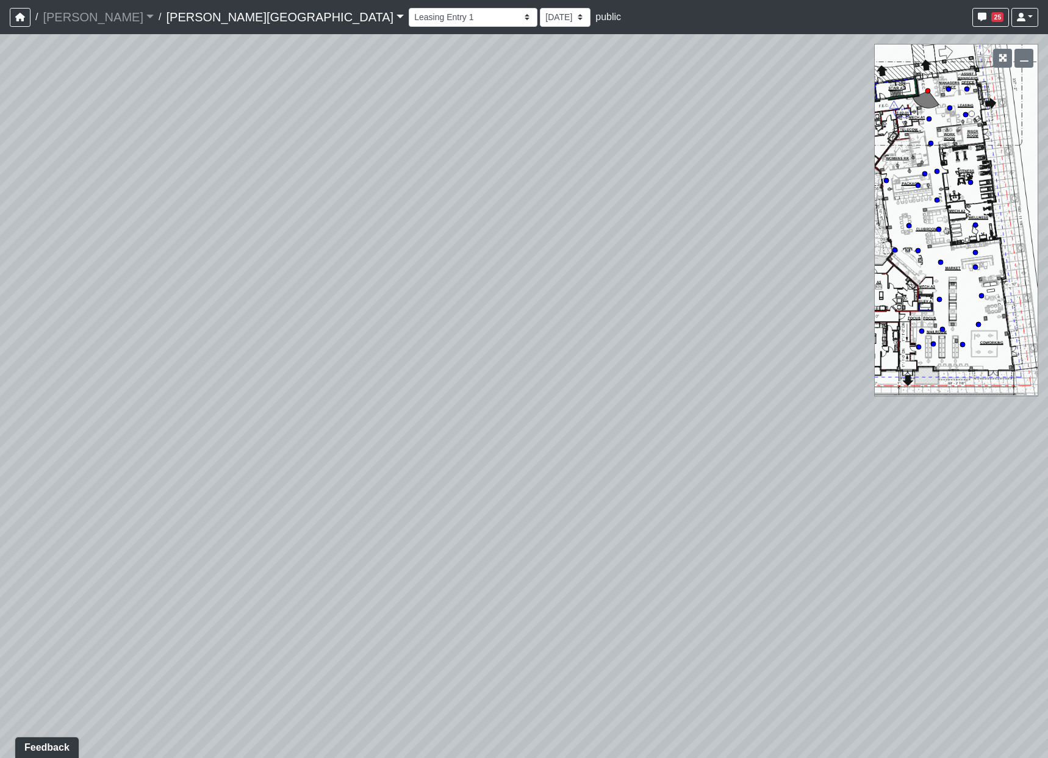
drag, startPoint x: 520, startPoint y: 430, endPoint x: 513, endPoint y: 472, distance: 42.2
drag, startPoint x: 511, startPoint y: 372, endPoint x: 690, endPoint y: 754, distance: 421.2
click at [690, 754] on div "Loading... Coffee Bar Loading... [GEOGRAPHIC_DATA] Loading... Leasing Entry 1 L…" at bounding box center [524, 396] width 1048 height 724
drag, startPoint x: 238, startPoint y: 409, endPoint x: 398, endPoint y: 746, distance: 372.5
click at [398, 746] on div "Loading... Coffee Bar Loading... [GEOGRAPHIC_DATA] Loading... Leasing Entry 1 L…" at bounding box center [524, 396] width 1048 height 724
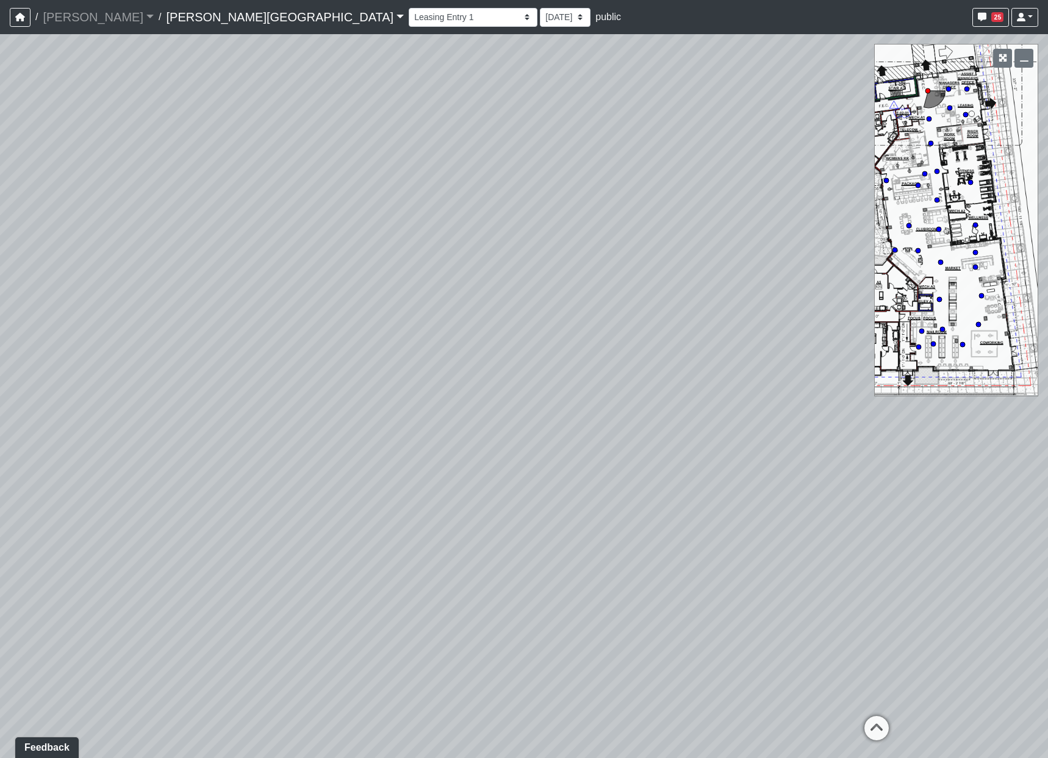
drag, startPoint x: 519, startPoint y: 301, endPoint x: 702, endPoint y: 278, distance: 184.5
click at [702, 280] on div "Loading... Coffee Bar Loading... [GEOGRAPHIC_DATA] Loading... Leasing Entry 1 L…" at bounding box center [524, 396] width 1048 height 724
drag, startPoint x: 603, startPoint y: 392, endPoint x: 605, endPoint y: 352, distance: 40.3
click at [605, 352] on div "Loading... Coffee Bar Loading... [GEOGRAPHIC_DATA] Loading... Leasing Entry 1 L…" at bounding box center [524, 396] width 1048 height 724
drag, startPoint x: 599, startPoint y: 330, endPoint x: 35, endPoint y: 222, distance: 574.0
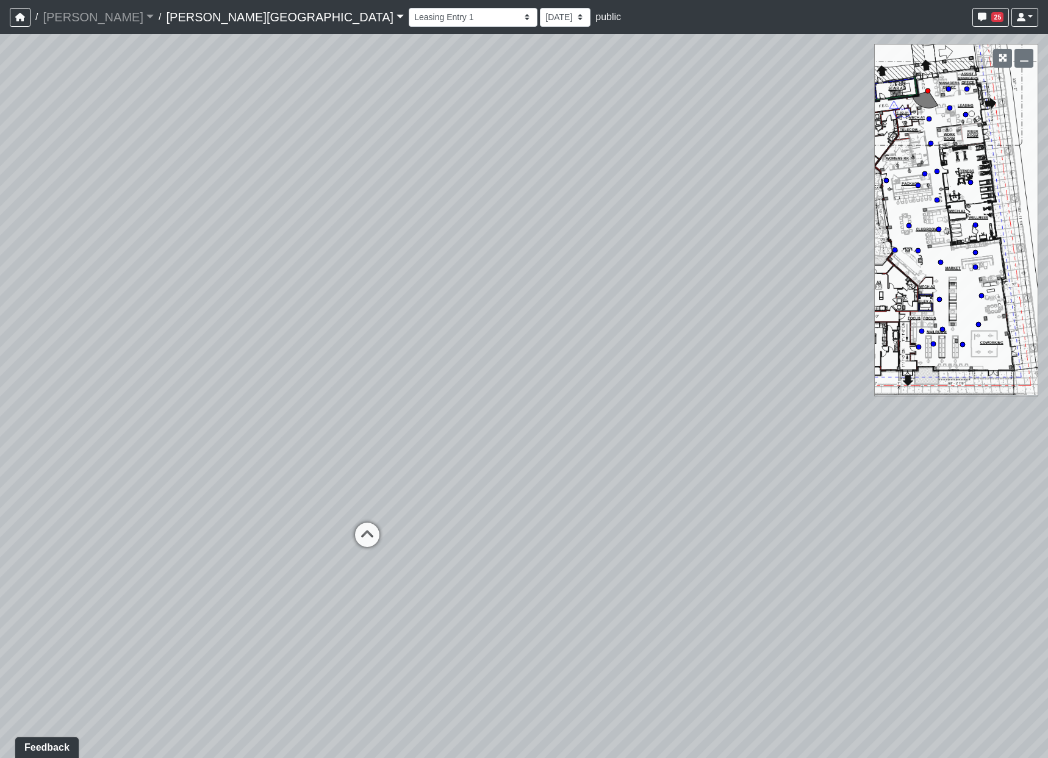
click at [35, 222] on div "Loading... Coffee Bar Loading... [GEOGRAPHIC_DATA] Loading... Leasing Entry 1 L…" at bounding box center [524, 396] width 1048 height 724
drag, startPoint x: 35, startPoint y: 222, endPoint x: 213, endPoint y: 220, distance: 178.2
click at [213, 220] on div "Loading... Coffee Bar Loading... [GEOGRAPHIC_DATA] Loading... Leasing Entry 1 L…" at bounding box center [524, 396] width 1048 height 724
drag, startPoint x: 213, startPoint y: 220, endPoint x: 189, endPoint y: 166, distance: 58.7
click at [189, 166] on div "Loading... Coffee Bar Loading... [GEOGRAPHIC_DATA] Loading... Leasing Entry 1 L…" at bounding box center [524, 396] width 1048 height 724
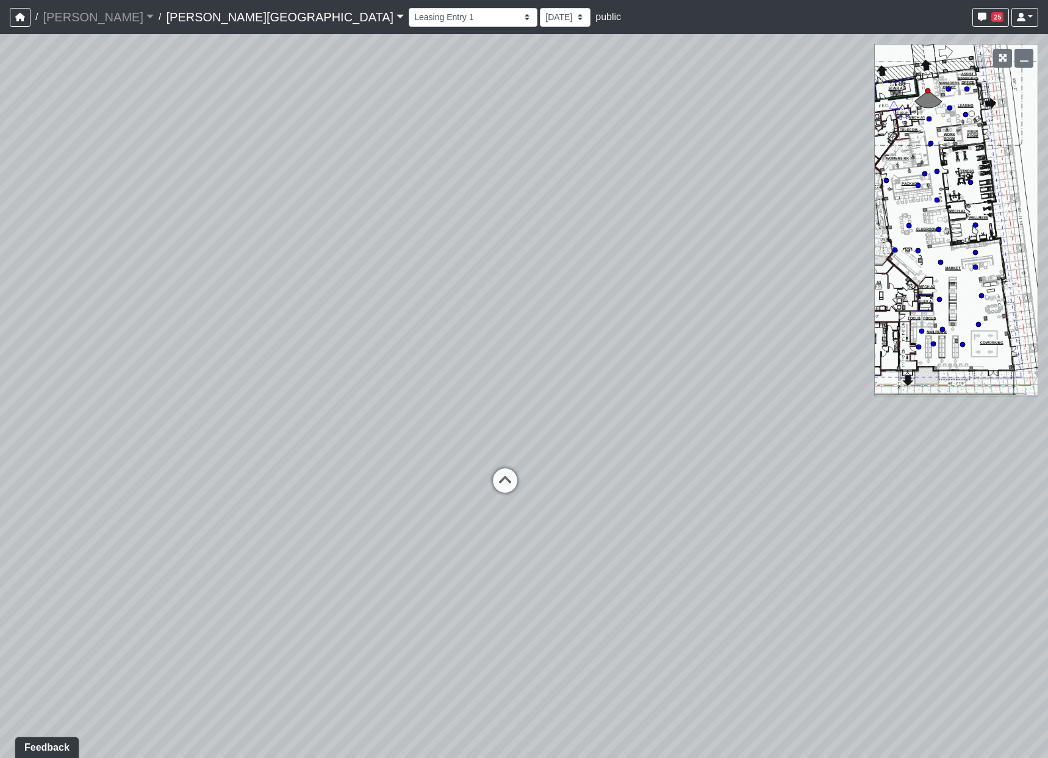
drag, startPoint x: 189, startPoint y: 175, endPoint x: 219, endPoint y: 177, distance: 30.0
click at [219, 177] on div "Loading... Coffee Bar Loading... [GEOGRAPHIC_DATA] Loading... Leasing Entry 1 L…" at bounding box center [524, 396] width 1048 height 724
drag, startPoint x: 469, startPoint y: 293, endPoint x: 405, endPoint y: 238, distance: 84.4
click at [405, 238] on div "Loading... Coffee Bar Loading... [GEOGRAPHIC_DATA] Loading... Leasing Entry 1 L…" at bounding box center [524, 396] width 1048 height 724
drag, startPoint x: 434, startPoint y: 362, endPoint x: -77, endPoint y: 216, distance: 532.4
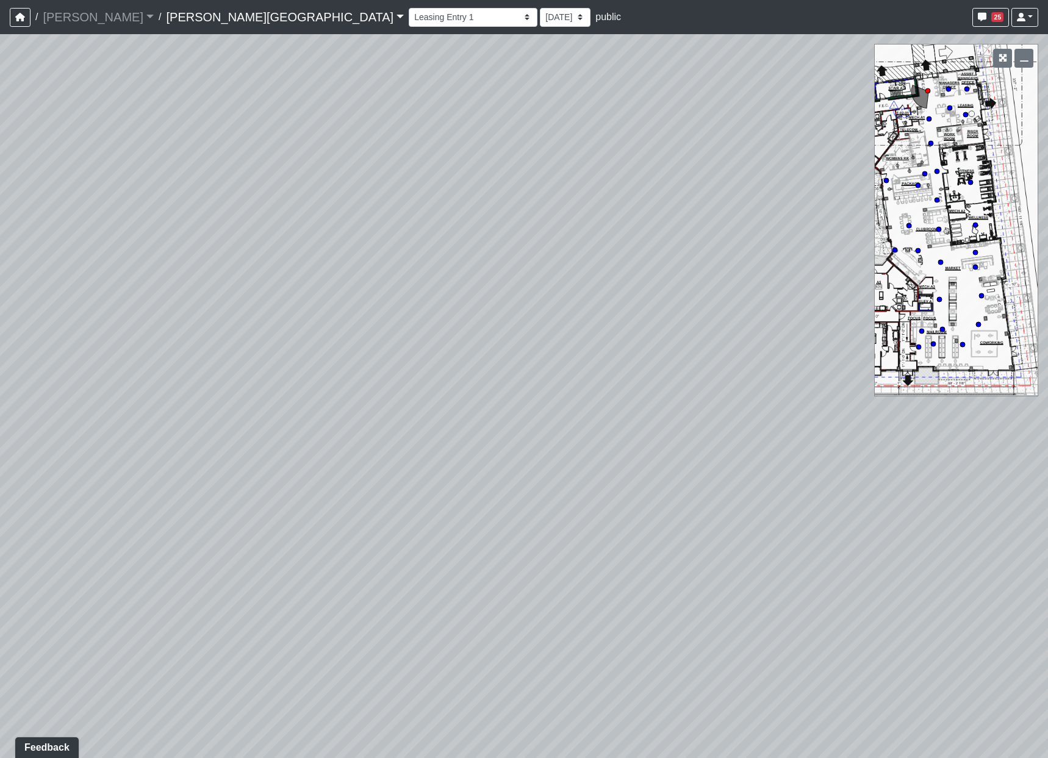
click at [0, 216] on html "/ [PERSON_NAME] Loading... / [PERSON_NAME][GEOGRAPHIC_DATA] [PERSON_NAME][GEOGR…" at bounding box center [524, 379] width 1048 height 758
drag, startPoint x: 325, startPoint y: 327, endPoint x: -160, endPoint y: 369, distance: 487.5
click at [0, 369] on html "/ [PERSON_NAME] Loading... / [PERSON_NAME][GEOGRAPHIC_DATA] [PERSON_NAME][GEOGR…" at bounding box center [524, 379] width 1048 height 758
drag, startPoint x: 295, startPoint y: 358, endPoint x: 1128, endPoint y: 550, distance: 854.9
click at [1048, 550] on html "/ [PERSON_NAME] Loading... / [PERSON_NAME][GEOGRAPHIC_DATA] [PERSON_NAME][GEOGR…" at bounding box center [524, 379] width 1048 height 758
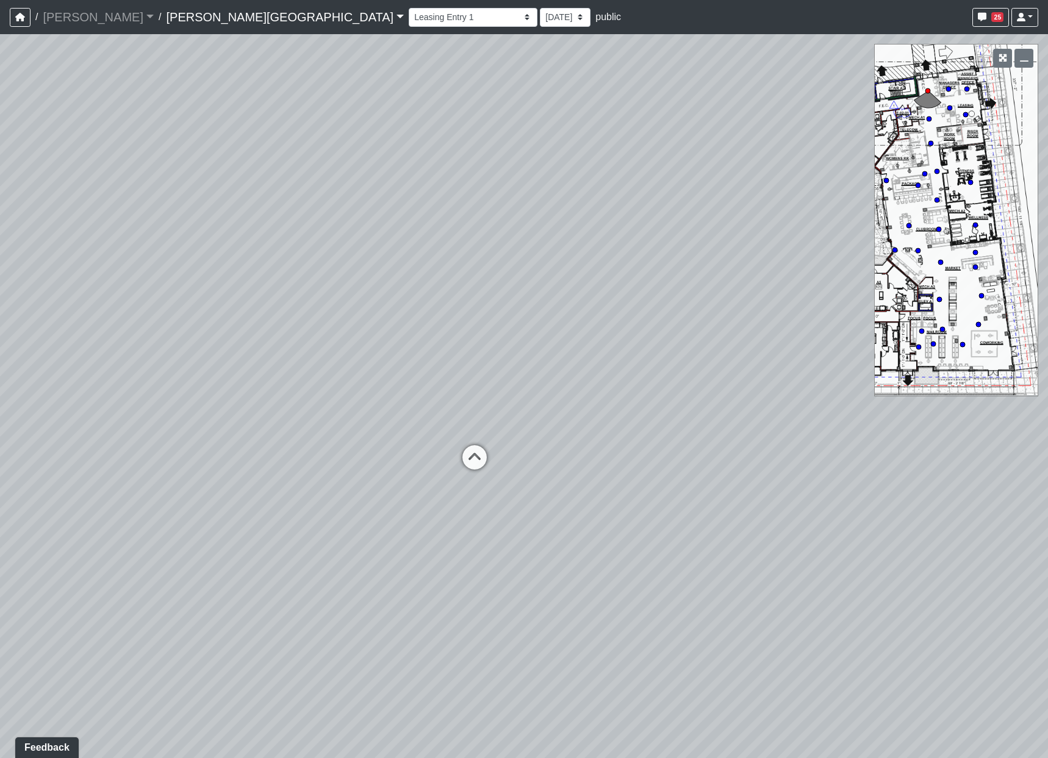
drag, startPoint x: 286, startPoint y: 542, endPoint x: 711, endPoint y: 488, distance: 428.0
click at [711, 488] on div "Loading... Coffee Bar Loading... [GEOGRAPHIC_DATA] Loading... Leasing Entry 1 L…" at bounding box center [524, 396] width 1048 height 724
drag, startPoint x: 301, startPoint y: 564, endPoint x: 115, endPoint y: 171, distance: 434.5
click at [116, 171] on div "Loading... Coffee Bar Loading... [GEOGRAPHIC_DATA] Loading... Leasing Entry 1 L…" at bounding box center [524, 396] width 1048 height 724
drag, startPoint x: 713, startPoint y: 372, endPoint x: 79, endPoint y: 627, distance: 683.0
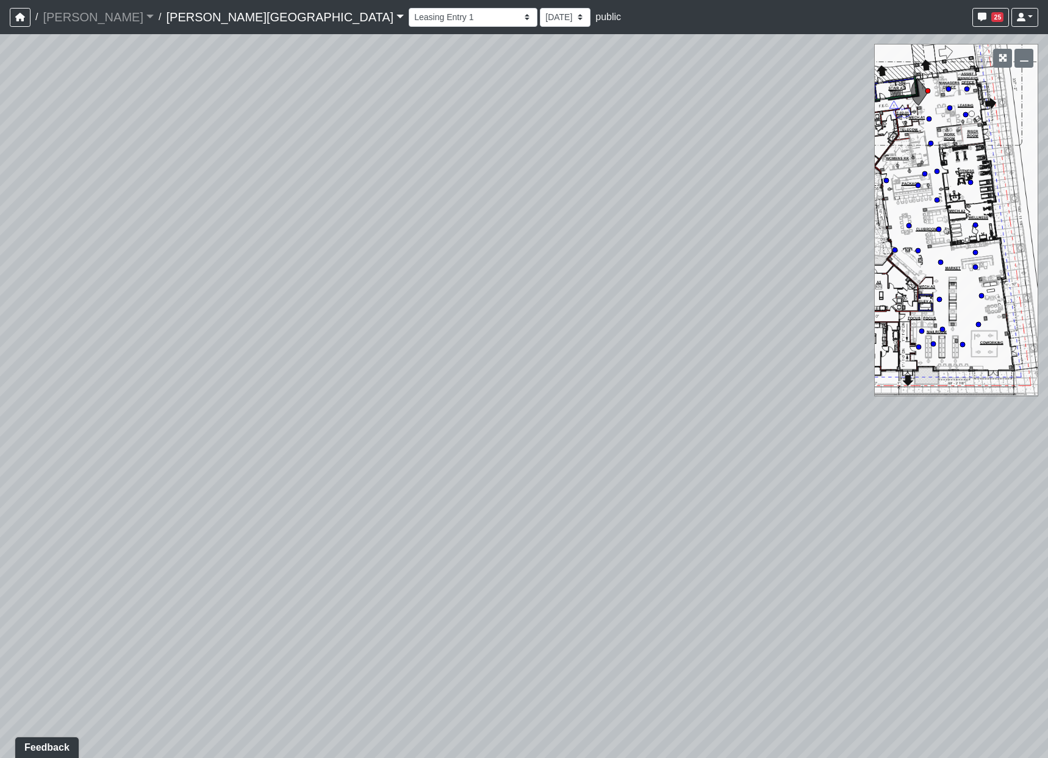
click at [79, 627] on div "Loading... Coffee Bar Loading... [GEOGRAPHIC_DATA] Loading... Leasing Entry 1 L…" at bounding box center [524, 396] width 1048 height 724
drag, startPoint x: 656, startPoint y: 448, endPoint x: 328, endPoint y: 424, distance: 328.6
click at [329, 425] on div "Loading... Coffee Bar Loading... [GEOGRAPHIC_DATA] Loading... Leasing Entry 1 L…" at bounding box center [524, 396] width 1048 height 724
drag, startPoint x: 617, startPoint y: 442, endPoint x: 196, endPoint y: 225, distance: 473.2
click at [206, 232] on div "Loading... Coffee Bar Loading... [GEOGRAPHIC_DATA] Loading... Leasing Entry 1 L…" at bounding box center [524, 396] width 1048 height 724
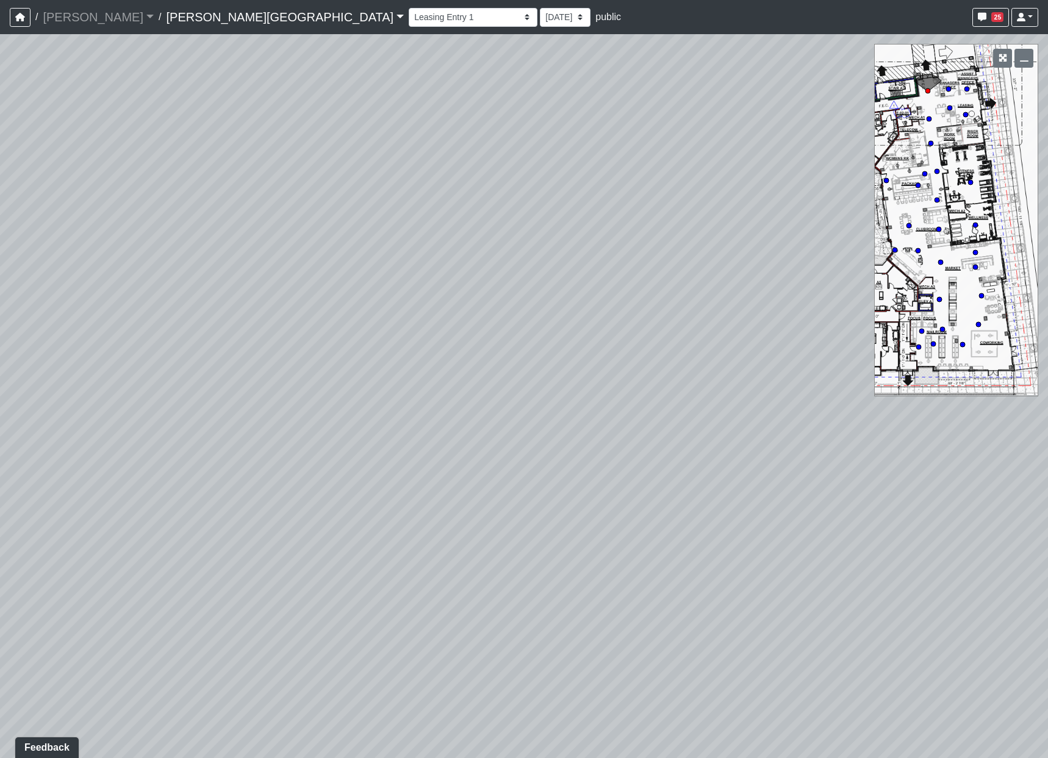
drag, startPoint x: 749, startPoint y: 226, endPoint x: 779, endPoint y: 627, distance: 401.4
click at [779, 627] on div "Loading... Coffee Bar Loading... [GEOGRAPHIC_DATA] Loading... Leasing Entry 1 L…" at bounding box center [524, 396] width 1048 height 724
drag, startPoint x: 305, startPoint y: 570, endPoint x: 937, endPoint y: 528, distance: 632.9
click at [937, 528] on div "Loading... Coffee Bar Loading... [GEOGRAPHIC_DATA] Loading... Leasing Entry 1 L…" at bounding box center [524, 396] width 1048 height 724
drag, startPoint x: 300, startPoint y: 532, endPoint x: 1139, endPoint y: 527, distance: 839.0
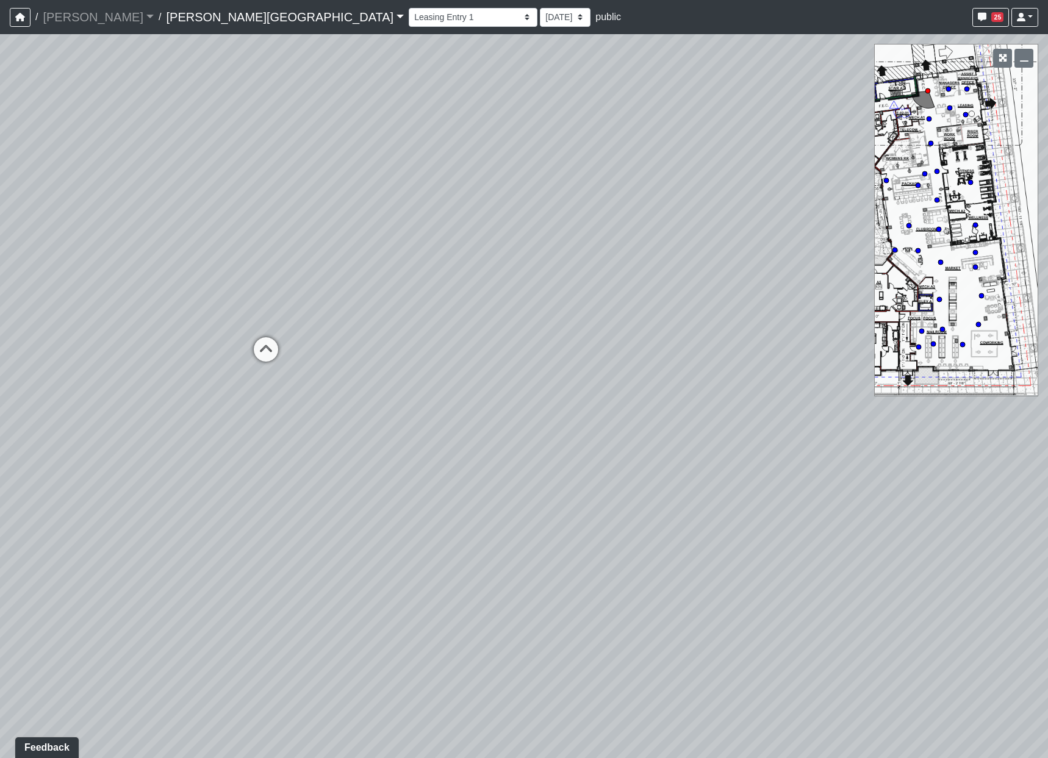
click at [1048, 527] on html "/ [PERSON_NAME] Loading... / [PERSON_NAME][GEOGRAPHIC_DATA] [PERSON_NAME][GEOGR…" at bounding box center [524, 379] width 1048 height 758
drag, startPoint x: 293, startPoint y: 531, endPoint x: 545, endPoint y: 650, distance: 278.7
click at [545, 650] on div "Loading... Coffee Bar Loading... [GEOGRAPHIC_DATA] Loading... Leasing Entry 1 L…" at bounding box center [524, 396] width 1048 height 724
click at [469, 433] on icon at bounding box center [468, 431] width 37 height 37
drag, startPoint x: 331, startPoint y: 534, endPoint x: 1120, endPoint y: 438, distance: 795.4
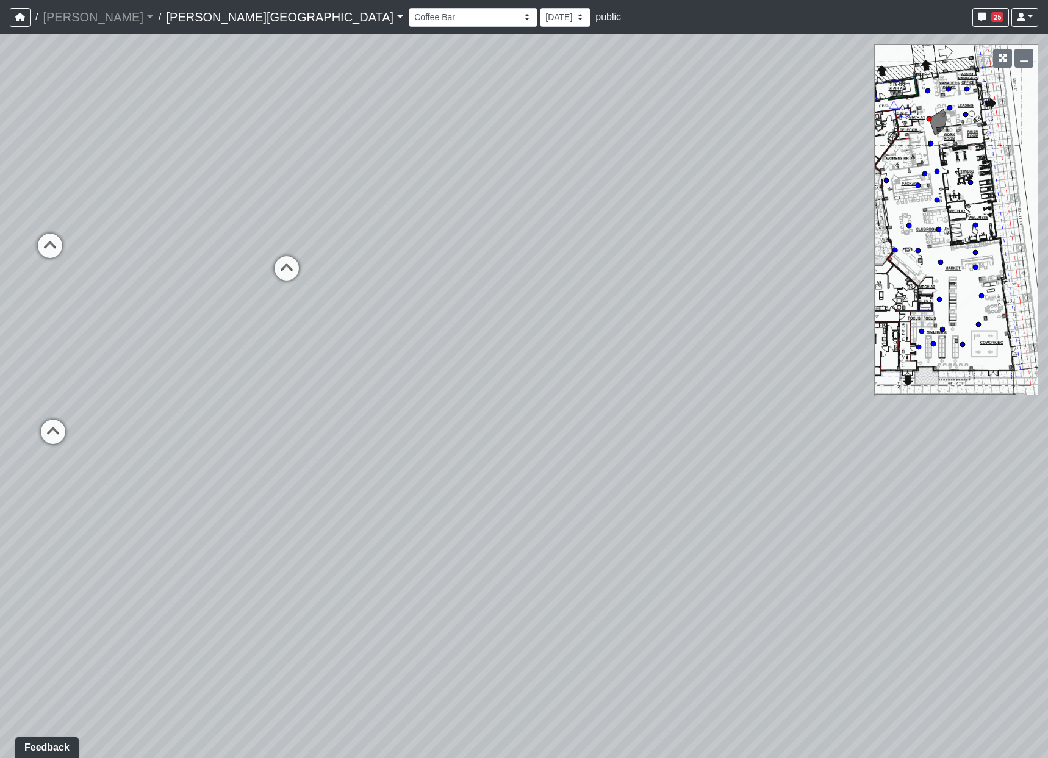
click at [1048, 438] on html "/ [PERSON_NAME] Loading... / [PERSON_NAME][GEOGRAPHIC_DATA] [PERSON_NAME][GEOGR…" at bounding box center [524, 379] width 1048 height 758
drag, startPoint x: 287, startPoint y: 552, endPoint x: 1148, endPoint y: 549, distance: 860.9
click at [1048, 549] on html "/ [PERSON_NAME] Loading... / [PERSON_NAME][GEOGRAPHIC_DATA] [PERSON_NAME][GEOGR…" at bounding box center [524, 379] width 1048 height 758
drag, startPoint x: 641, startPoint y: 489, endPoint x: 647, endPoint y: 632, distance: 142.9
click at [648, 633] on div "Loading... Coffee Bar Loading... [GEOGRAPHIC_DATA] Loading... Leasing Entry 1 L…" at bounding box center [524, 396] width 1048 height 724
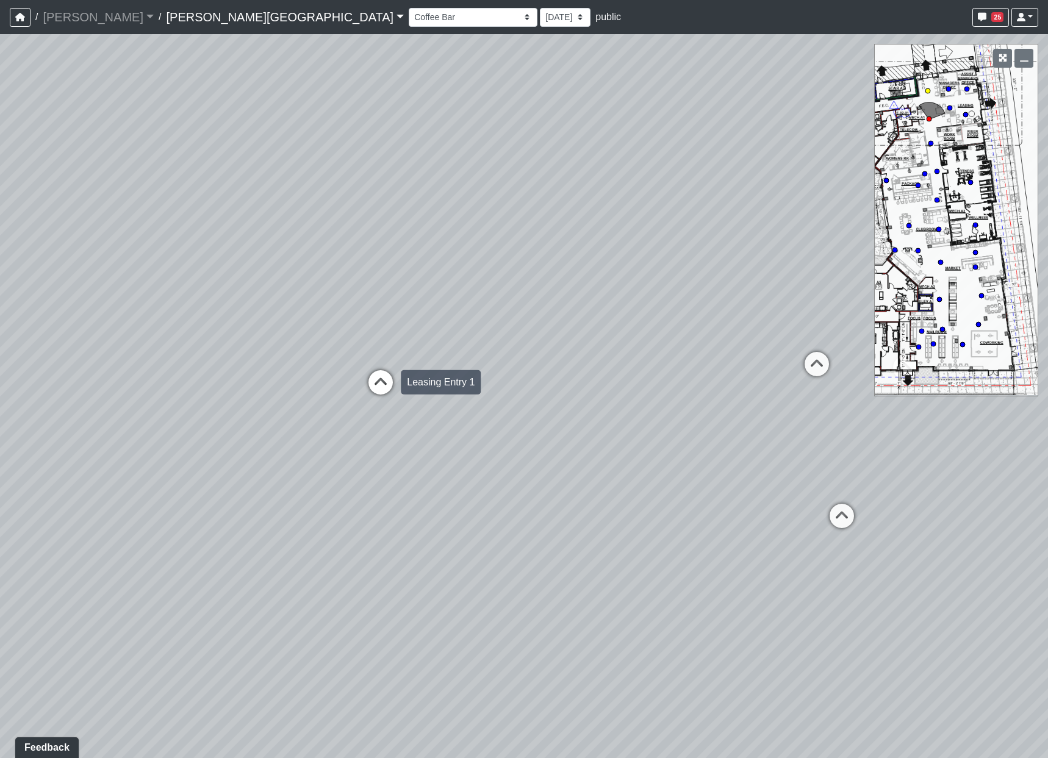
click at [381, 381] on icon at bounding box center [380, 388] width 37 height 37
select select "rF9Y2TWouUAfWVEd1Berio"
drag, startPoint x: 781, startPoint y: 572, endPoint x: -407, endPoint y: 542, distance: 1188.4
click at [0, 542] on html "/ [PERSON_NAME] Loading... / [PERSON_NAME][GEOGRAPHIC_DATA] [PERSON_NAME][GEOGR…" at bounding box center [524, 379] width 1048 height 758
drag, startPoint x: 578, startPoint y: 556, endPoint x: 139, endPoint y: 585, distance: 440.9
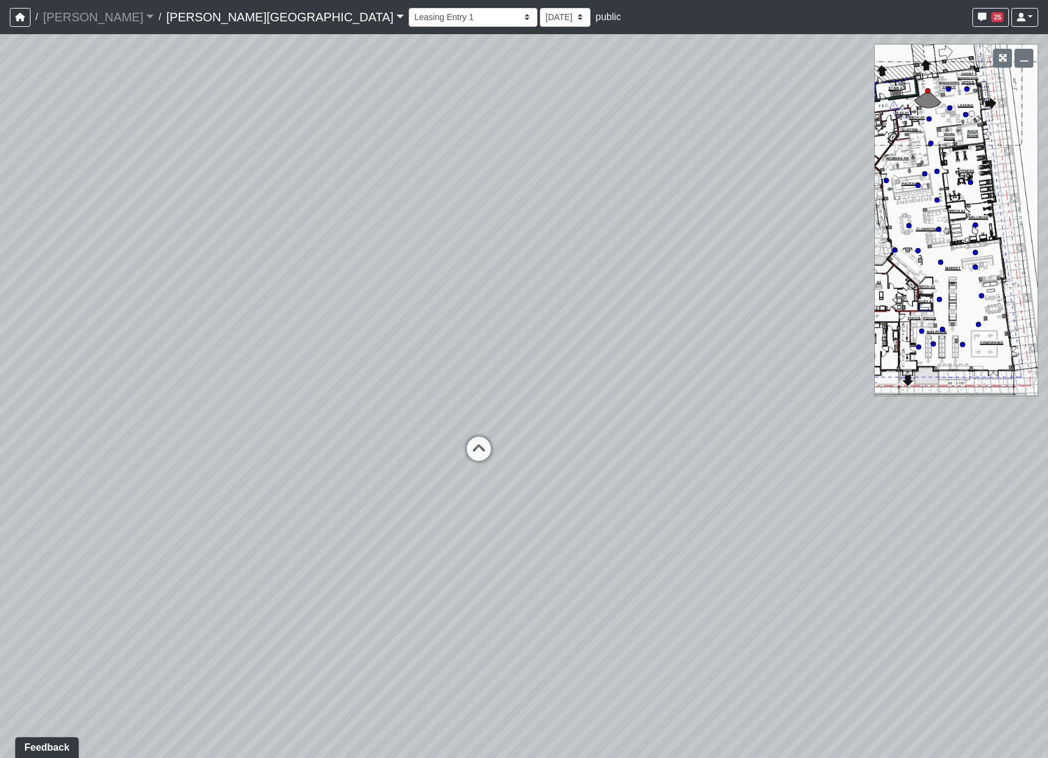
click at [139, 585] on div "Loading... Coffee Bar Loading... [GEOGRAPHIC_DATA] Loading... Leasing Entry 1 L…" at bounding box center [524, 396] width 1048 height 724
drag, startPoint x: 181, startPoint y: 425, endPoint x: 162, endPoint y: 440, distance: 24.4
click at [162, 440] on div "Loading... Coffee Bar Loading... [GEOGRAPHIC_DATA] Loading... Leasing Entry 1 L…" at bounding box center [524, 396] width 1048 height 724
drag, startPoint x: 113, startPoint y: 441, endPoint x: 129, endPoint y: 437, distance: 16.3
click at [129, 437] on div "Loading... Coffee Bar Loading... [GEOGRAPHIC_DATA] Loading... Leasing Entry 1 L…" at bounding box center [524, 396] width 1048 height 724
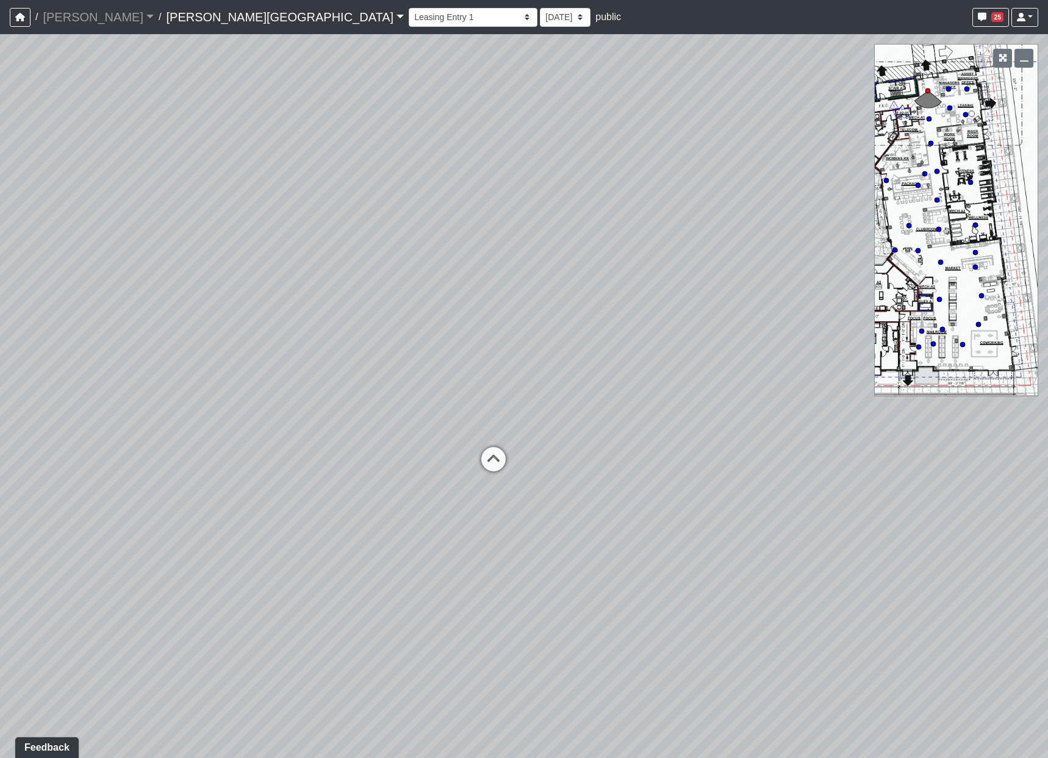
drag, startPoint x: 128, startPoint y: 444, endPoint x: 137, endPoint y: 434, distance: 13.4
click at [137, 434] on div "Loading... Coffee Bar Loading... [GEOGRAPHIC_DATA] Loading... Leasing Entry 1 L…" at bounding box center [524, 396] width 1048 height 724
drag, startPoint x: 137, startPoint y: 434, endPoint x: 77, endPoint y: 352, distance: 100.9
click at [77, 352] on div "Loading... Coffee Bar Loading... [GEOGRAPHIC_DATA] Loading... Leasing Entry 1 L…" at bounding box center [524, 396] width 1048 height 724
drag, startPoint x: 240, startPoint y: 491, endPoint x: 530, endPoint y: 514, distance: 290.1
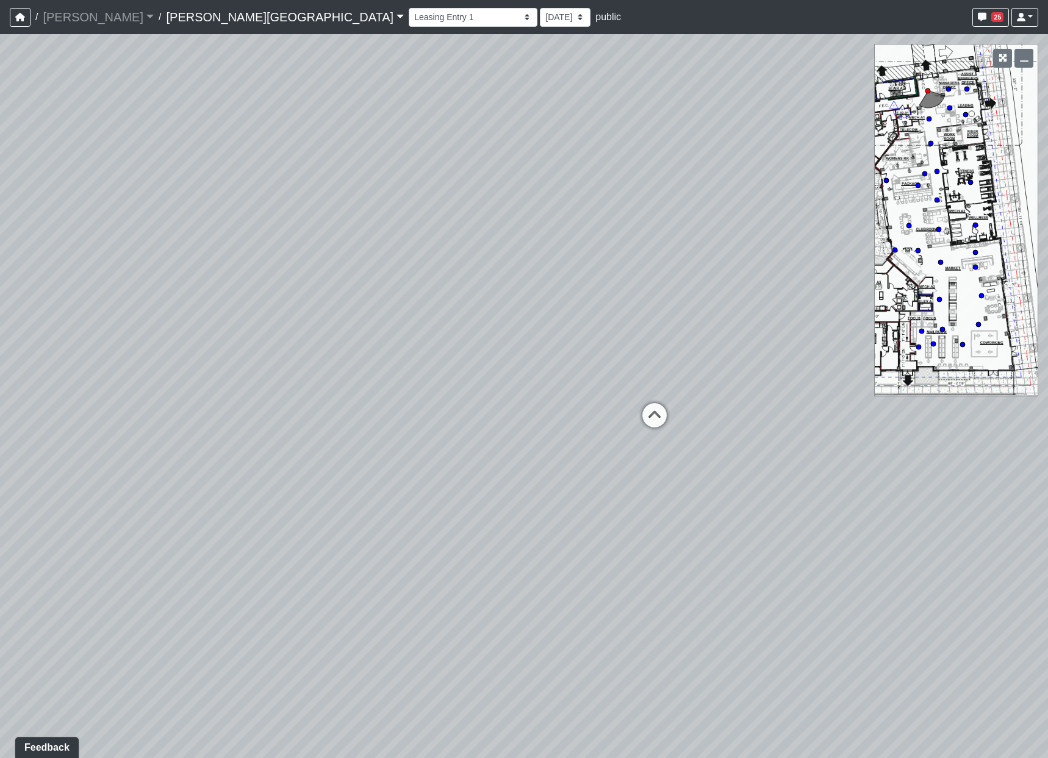
click at [530, 514] on div "Loading... Coffee Bar Loading... [GEOGRAPHIC_DATA] Loading... Leasing Entry 1 L…" at bounding box center [524, 396] width 1048 height 724
drag, startPoint x: 178, startPoint y: 556, endPoint x: 733, endPoint y: 639, distance: 560.8
click at [733, 639] on div "Loading... Coffee Bar Loading... [GEOGRAPHIC_DATA] Loading... Leasing Entry 1 L…" at bounding box center [524, 396] width 1048 height 724
drag, startPoint x: 421, startPoint y: 677, endPoint x: 558, endPoint y: 555, distance: 182.8
click at [558, 555] on div "Loading... Coffee Bar Loading... [GEOGRAPHIC_DATA] Loading... Leasing Entry 1 L…" at bounding box center [524, 396] width 1048 height 724
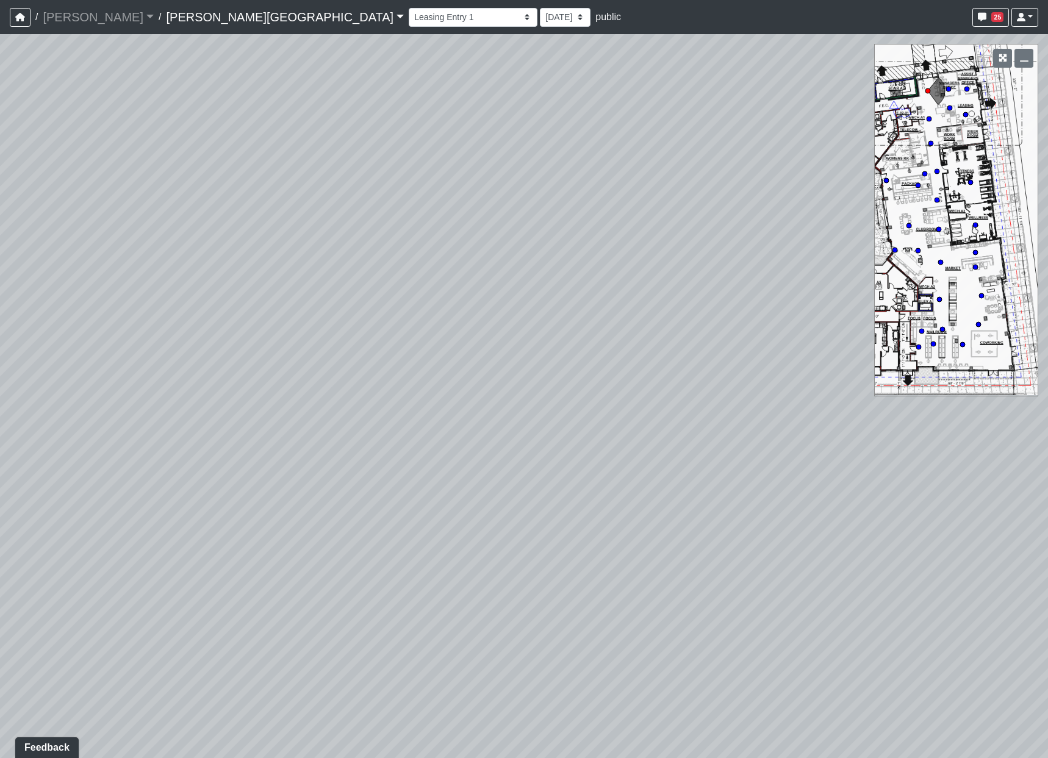
drag, startPoint x: 476, startPoint y: 672, endPoint x: 456, endPoint y: 667, distance: 20.1
click at [456, 667] on div "Loading... Coffee Bar Loading... [GEOGRAPHIC_DATA] Loading... Leasing Entry 1 L…" at bounding box center [524, 396] width 1048 height 724
drag, startPoint x: 492, startPoint y: 631, endPoint x: 475, endPoint y: 703, distance: 74.0
click at [475, 703] on div "Loading... Coffee Bar Loading... [GEOGRAPHIC_DATA] Loading... Leasing Entry 1 L…" at bounding box center [524, 396] width 1048 height 724
drag, startPoint x: 465, startPoint y: 702, endPoint x: 472, endPoint y: 525, distance: 177.1
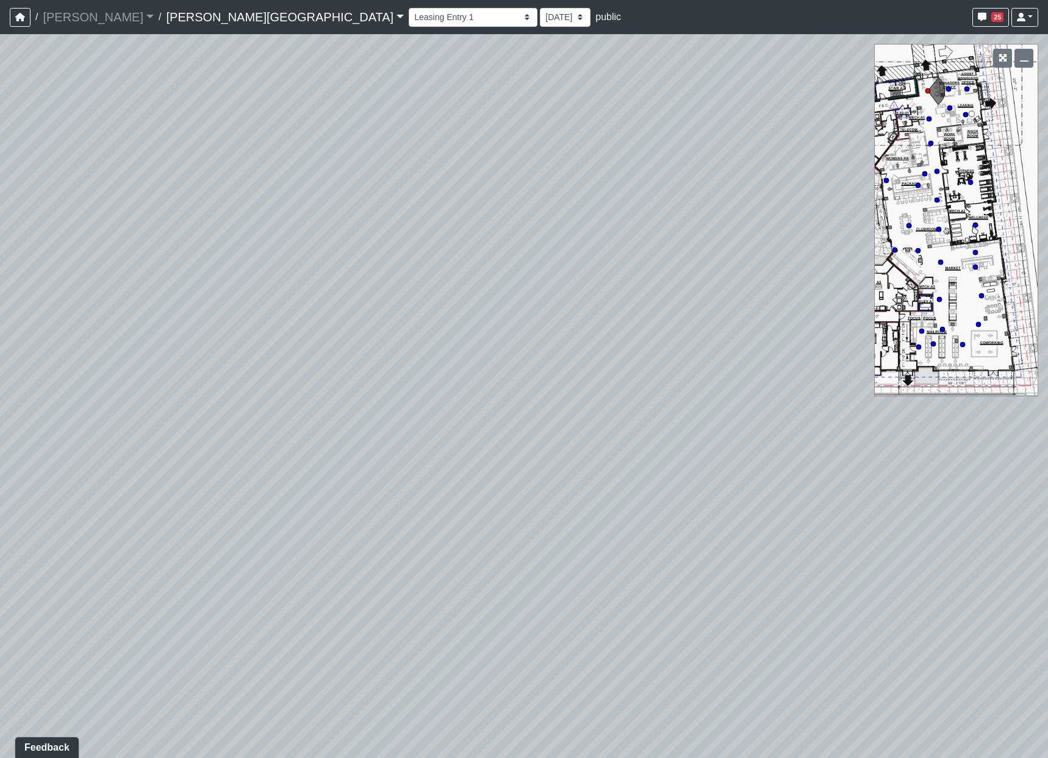
click at [472, 525] on div "Loading... Coffee Bar Loading... [GEOGRAPHIC_DATA] Loading... Leasing Entry 1 L…" at bounding box center [524, 396] width 1048 height 724
drag, startPoint x: 602, startPoint y: 405, endPoint x: 174, endPoint y: 456, distance: 430.8
click at [175, 456] on div "Loading... Coffee Bar Loading... [GEOGRAPHIC_DATA] Loading... Leasing Entry 1 L…" at bounding box center [524, 396] width 1048 height 724
drag, startPoint x: 694, startPoint y: 372, endPoint x: 233, endPoint y: 502, distance: 479.4
click at [233, 502] on div "Loading... Coffee Bar Loading... [GEOGRAPHIC_DATA] Loading... Leasing Entry 1 L…" at bounding box center [524, 396] width 1048 height 724
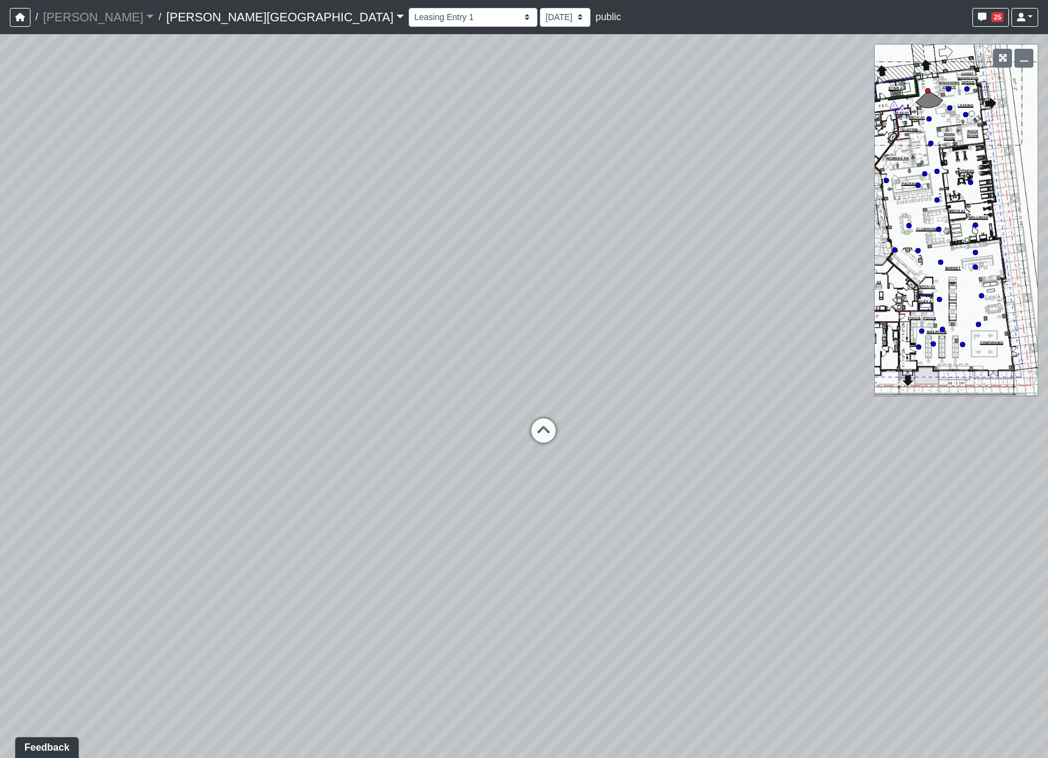
drag, startPoint x: 233, startPoint y: 502, endPoint x: 306, endPoint y: 489, distance: 74.3
click at [306, 489] on div "Loading... Coffee Bar Loading... [GEOGRAPHIC_DATA] Loading... Leasing Entry 1 L…" at bounding box center [524, 396] width 1048 height 724
